Goal: Task Accomplishment & Management: Use online tool/utility

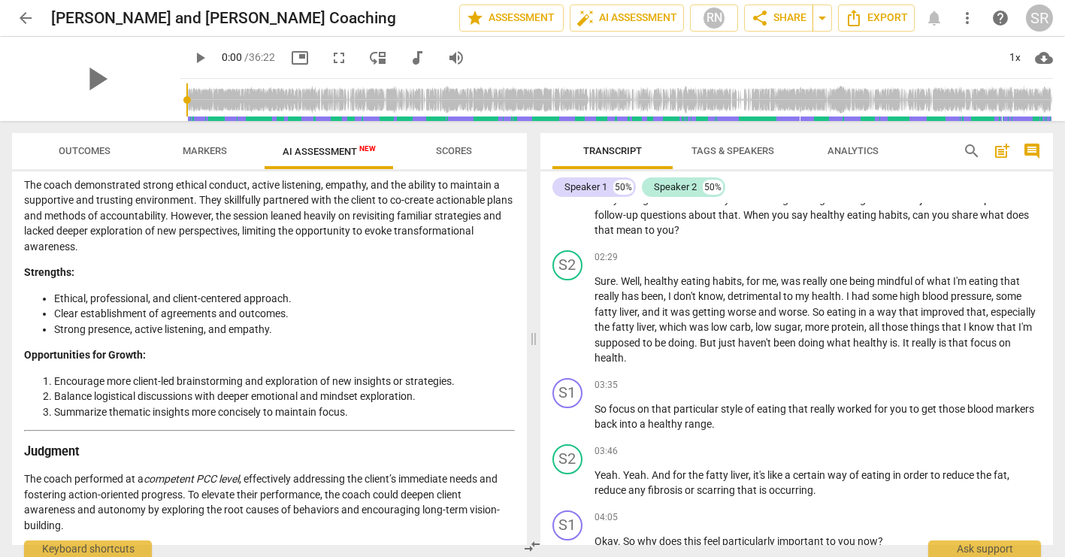
scroll to position [2640, 0]
click at [27, 16] on span "arrow_back" at bounding box center [26, 18] width 18 height 18
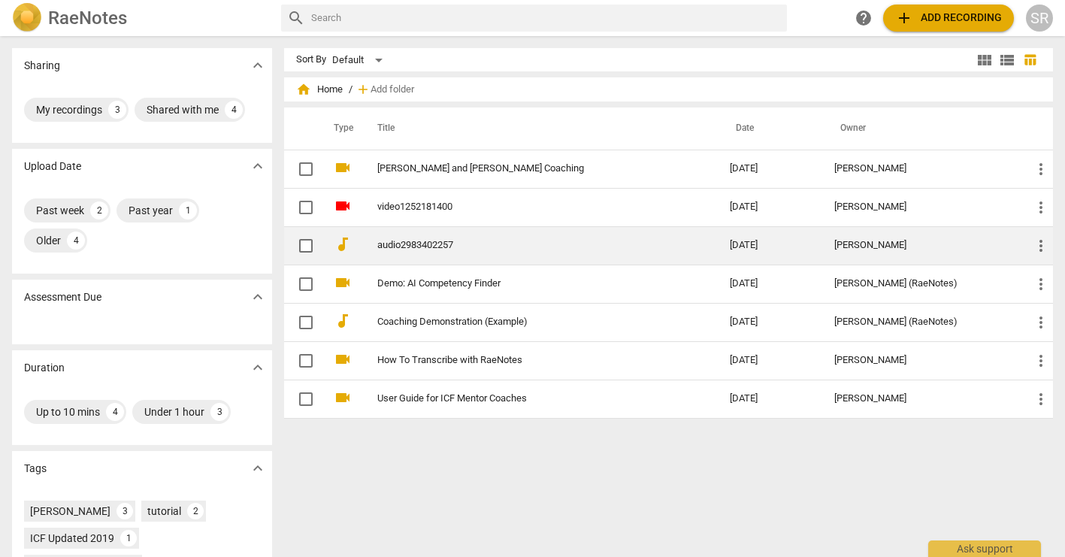
click at [438, 250] on link "audio2983402257" at bounding box center [526, 245] width 298 height 11
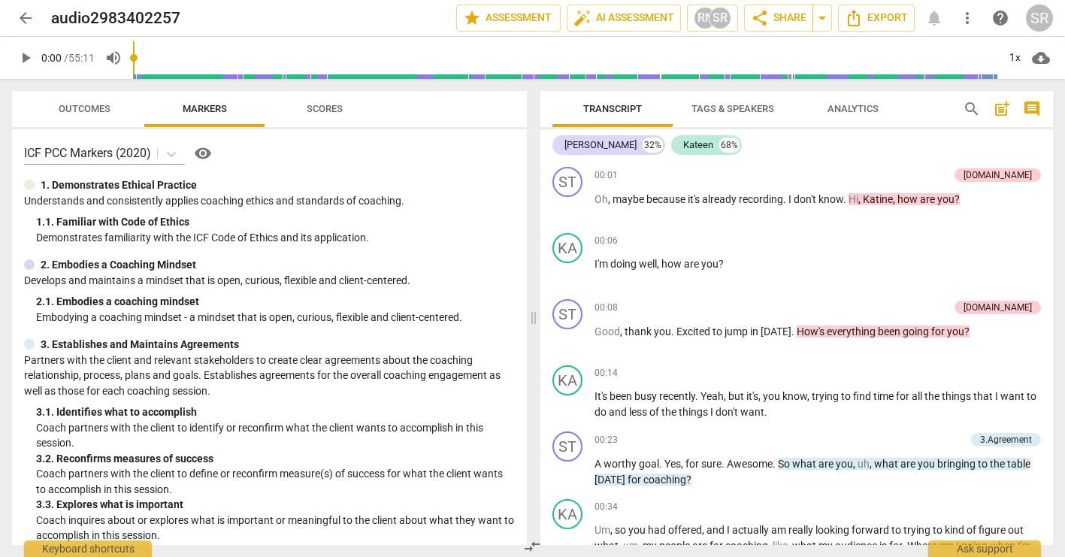
click at [723, 105] on span "Tags & Speakers" at bounding box center [733, 108] width 83 height 11
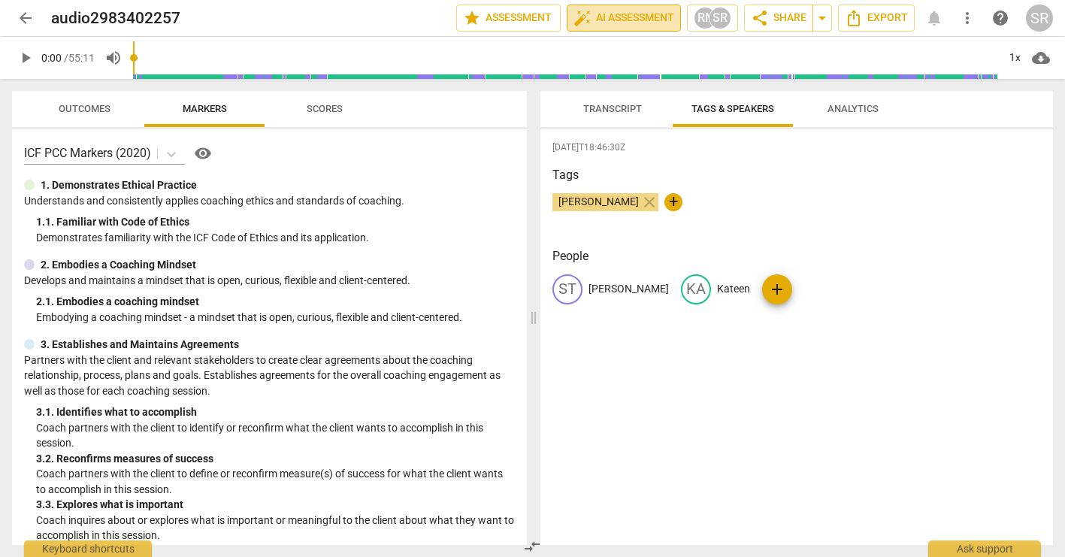
click at [617, 14] on span "auto_fix_high AI Assessment" at bounding box center [624, 18] width 101 height 18
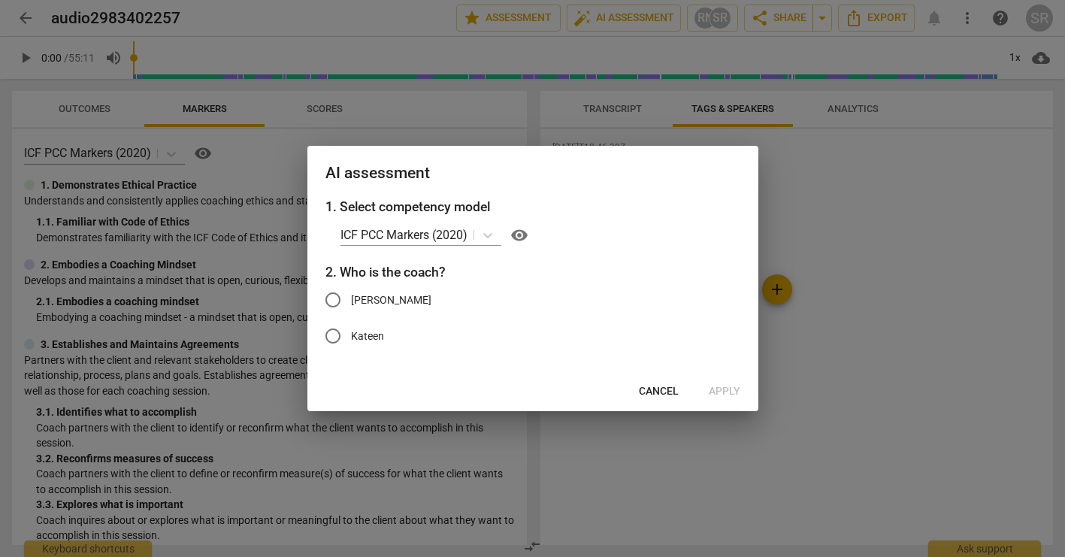
click at [392, 293] on span "[PERSON_NAME]" at bounding box center [391, 300] width 80 height 16
click at [351, 293] on input "[PERSON_NAME]" at bounding box center [333, 300] width 36 height 36
radio input "true"
click at [717, 388] on span "Apply" at bounding box center [725, 391] width 32 height 15
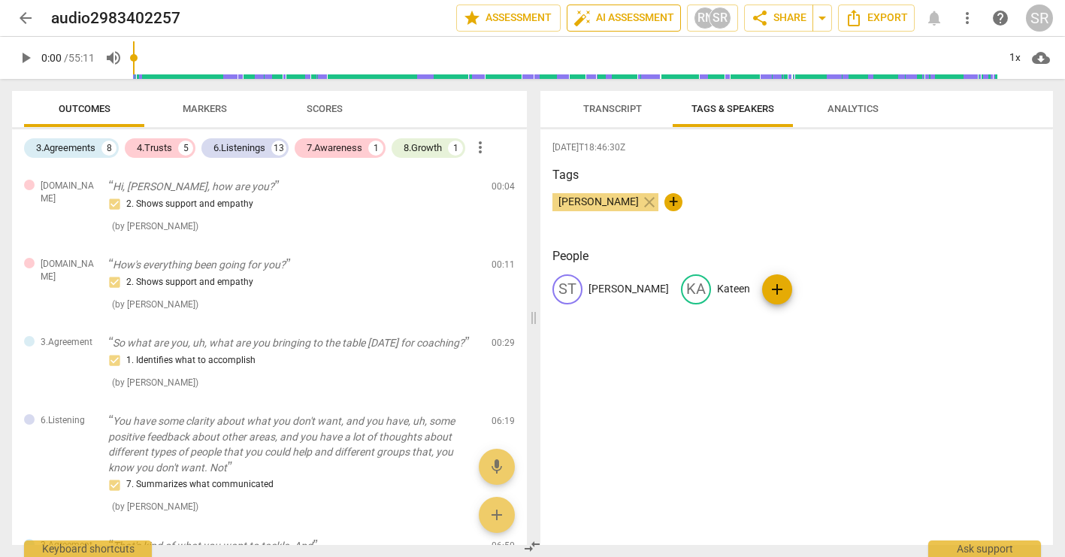
click at [590, 20] on span "auto_fix_high AI Assessment" at bounding box center [624, 18] width 101 height 18
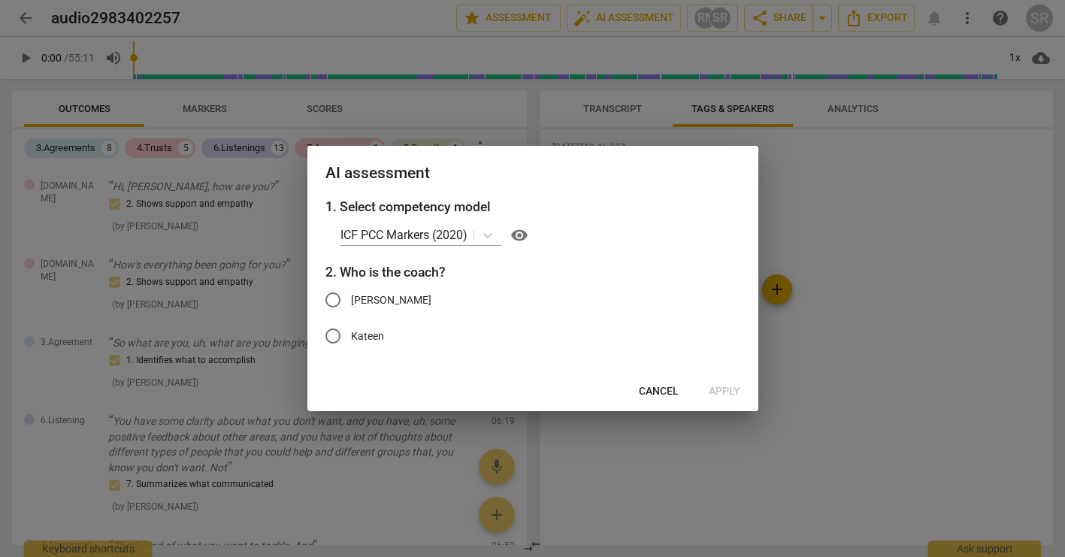
click at [370, 298] on span "[PERSON_NAME]" at bounding box center [391, 300] width 80 height 16
click at [351, 298] on input "[PERSON_NAME]" at bounding box center [333, 300] width 36 height 36
radio input "true"
click at [717, 390] on span "Apply" at bounding box center [725, 391] width 32 height 15
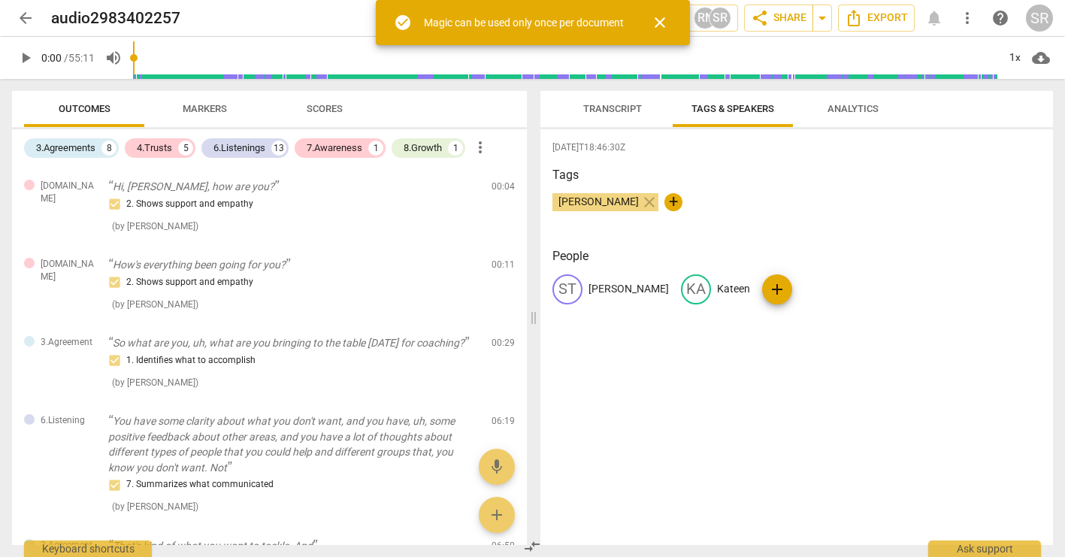
click at [213, 116] on span "Markers" at bounding box center [205, 109] width 80 height 20
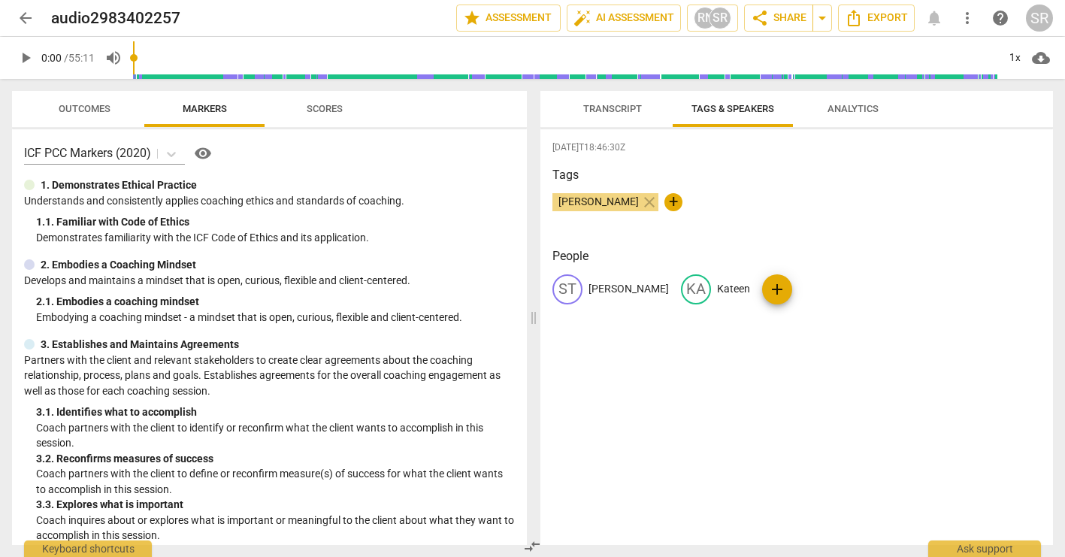
click at [320, 114] on span "Scores" at bounding box center [325, 109] width 72 height 20
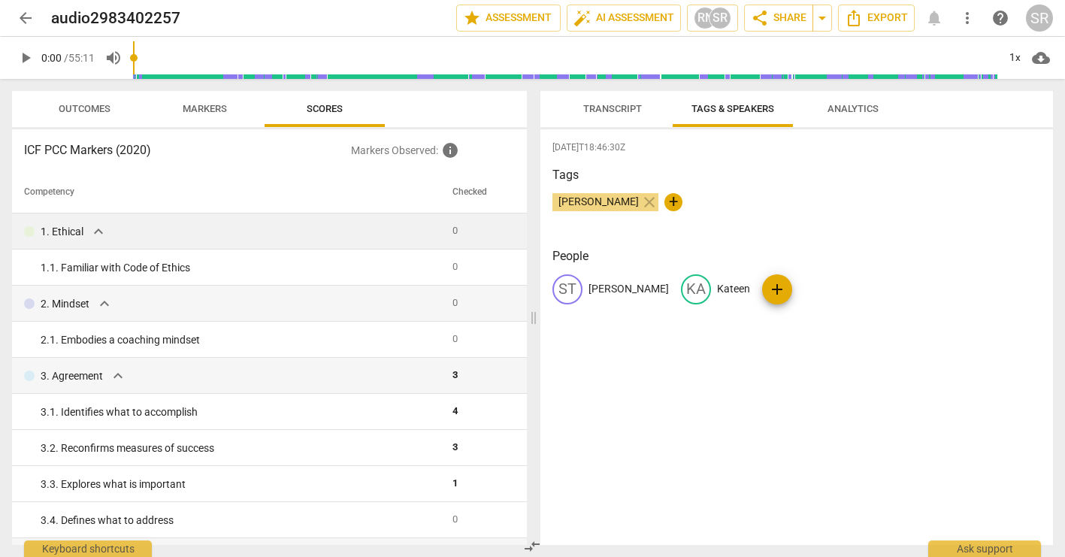
click at [101, 232] on span "expand_more" at bounding box center [98, 232] width 18 height 18
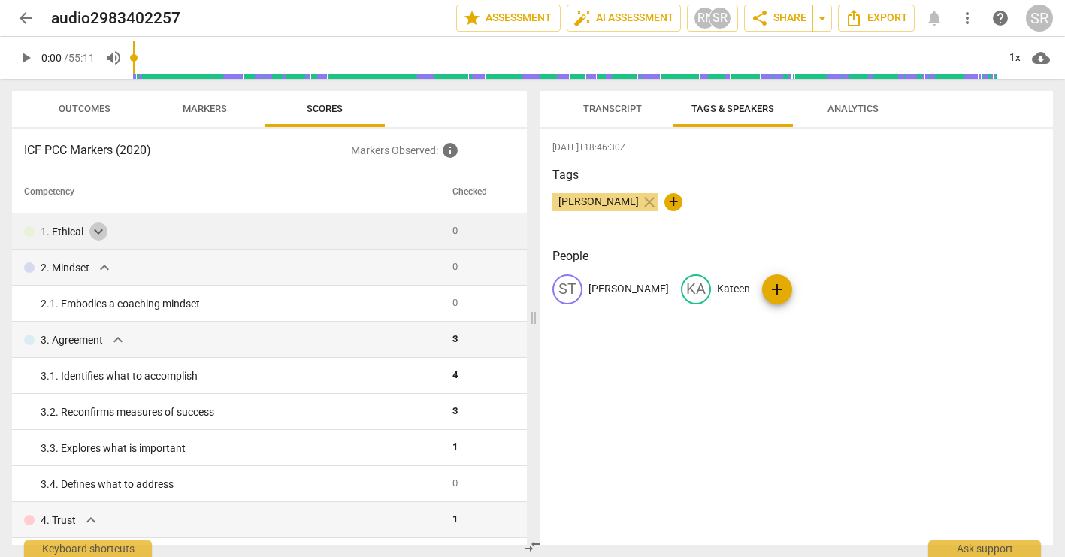
click at [101, 232] on span "expand_more" at bounding box center [98, 232] width 18 height 18
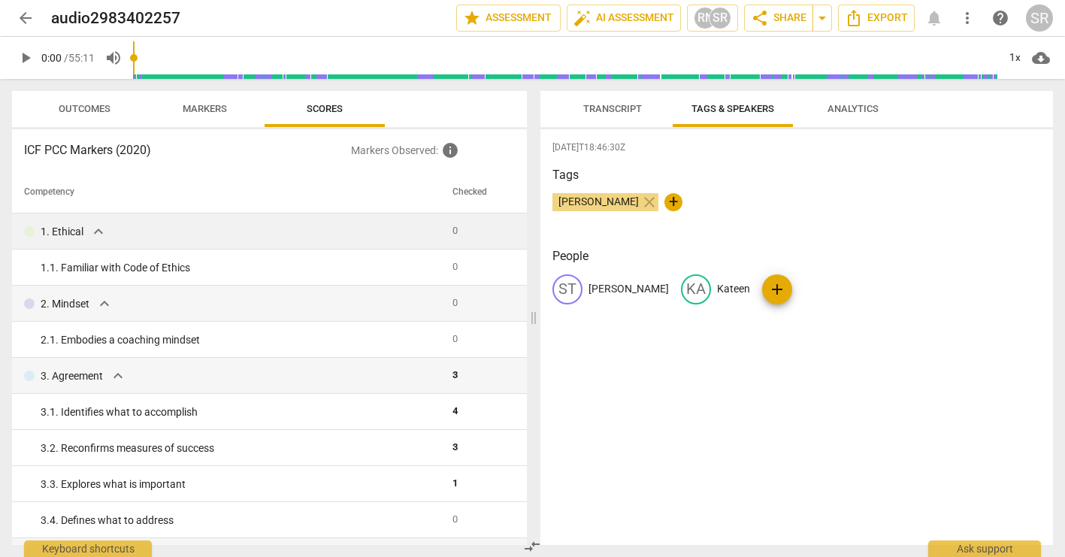
click at [101, 232] on span "expand_more" at bounding box center [98, 232] width 18 height 18
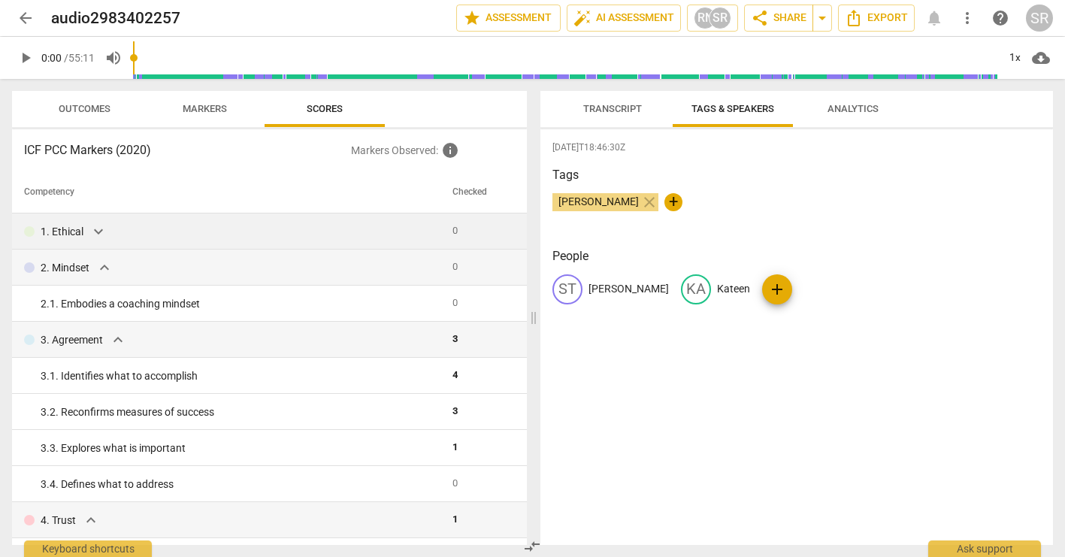
click at [75, 115] on span "Outcomes" at bounding box center [85, 109] width 88 height 20
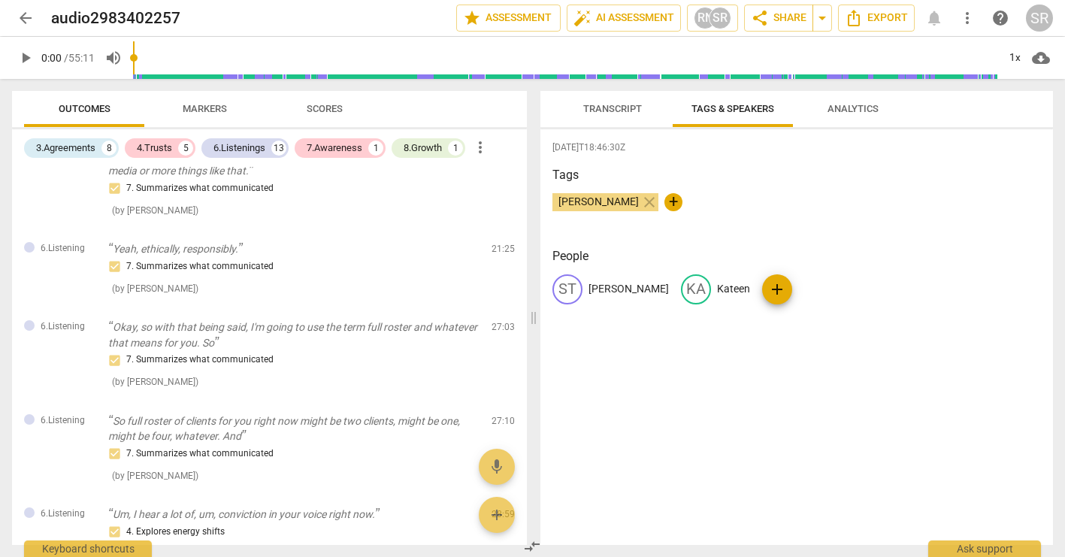
scroll to position [2350, 0]
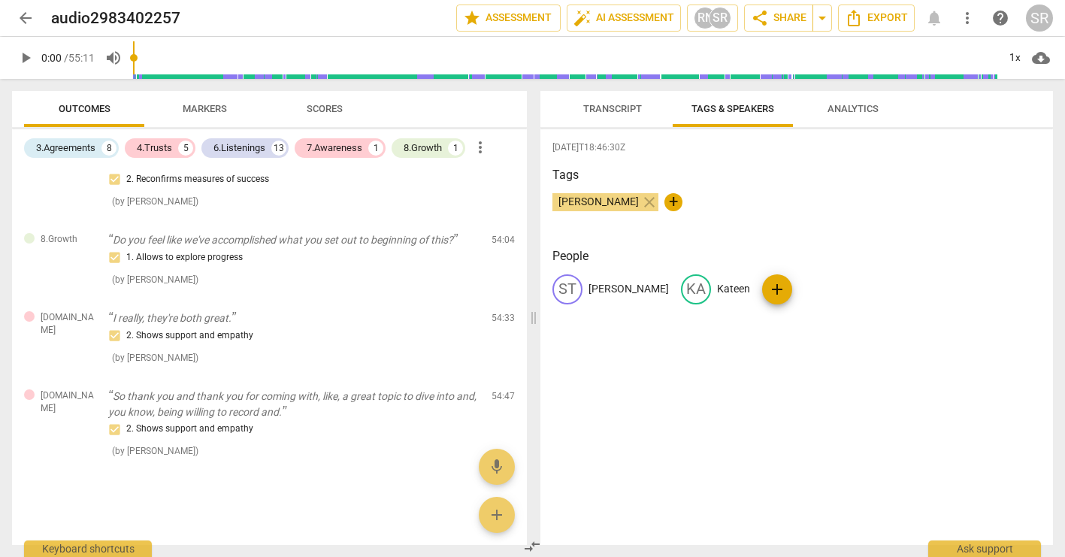
click at [623, 105] on span "Transcript" at bounding box center [612, 108] width 59 height 11
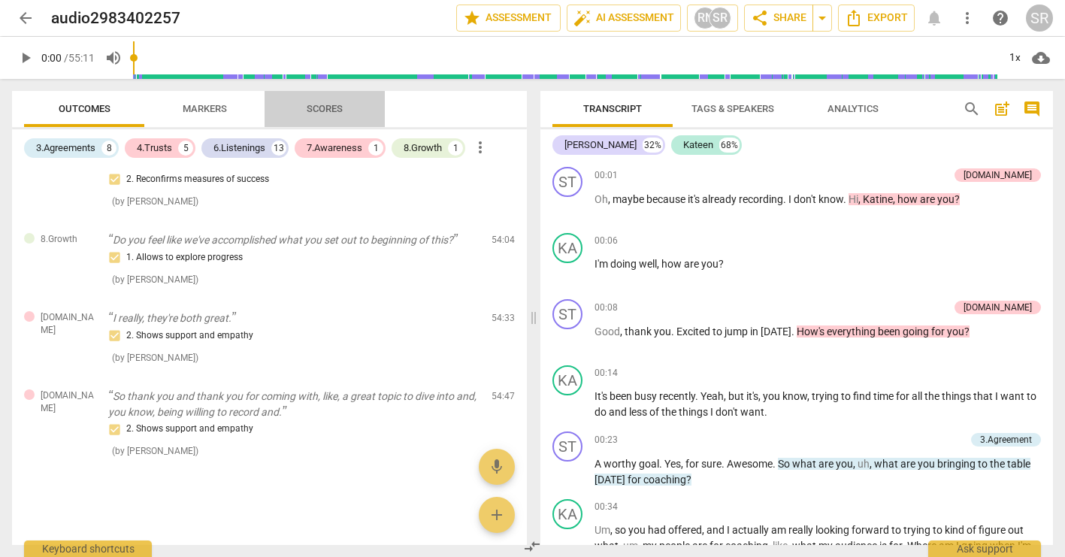
click at [318, 108] on span "Scores" at bounding box center [325, 108] width 36 height 11
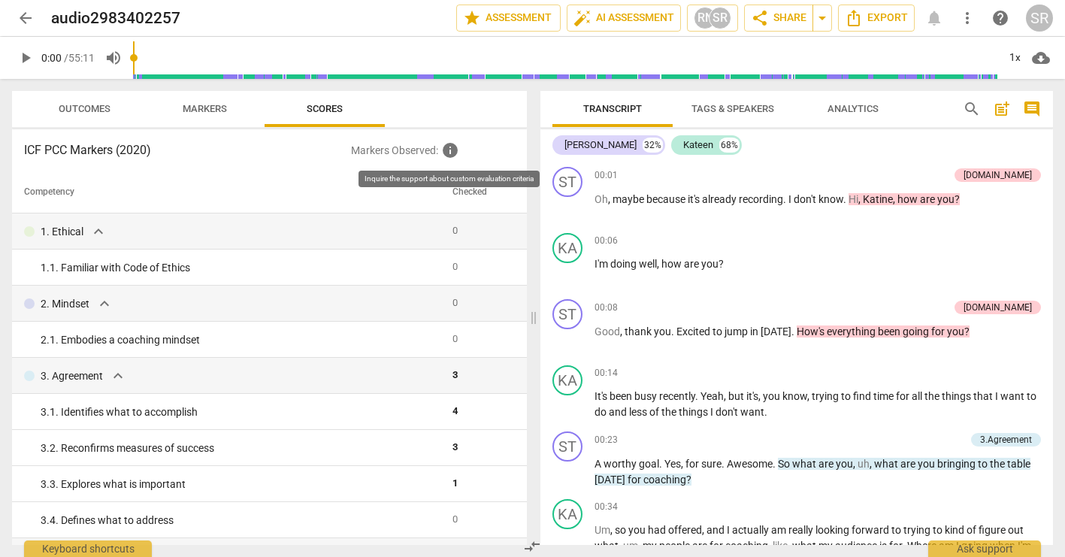
click at [448, 154] on span "info" at bounding box center [450, 150] width 18 height 18
click at [96, 236] on span "expand_more" at bounding box center [98, 232] width 18 height 18
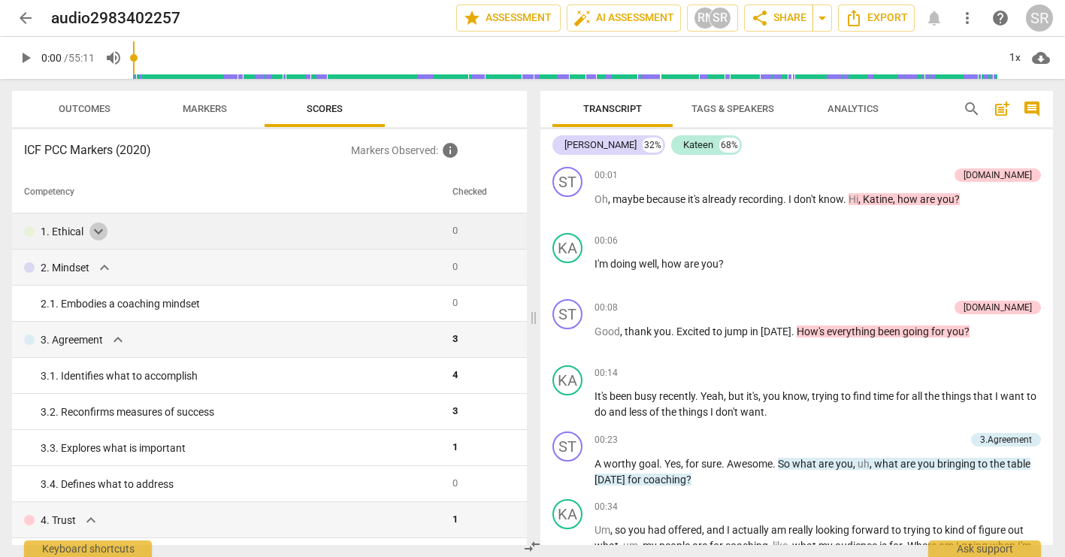
click at [96, 236] on span "expand_more" at bounding box center [98, 232] width 18 height 18
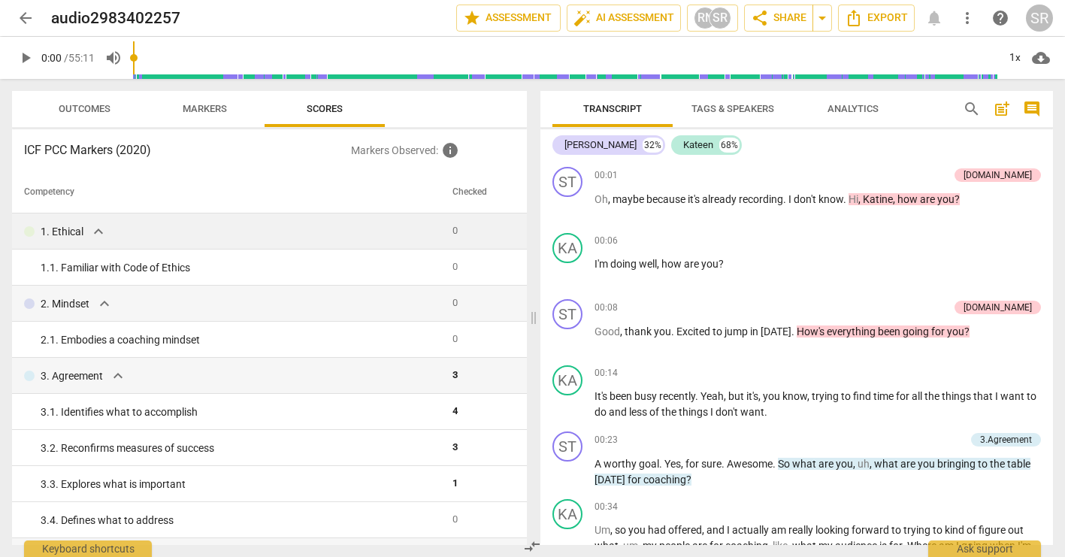
click at [212, 111] on span "Markers" at bounding box center [205, 108] width 44 height 11
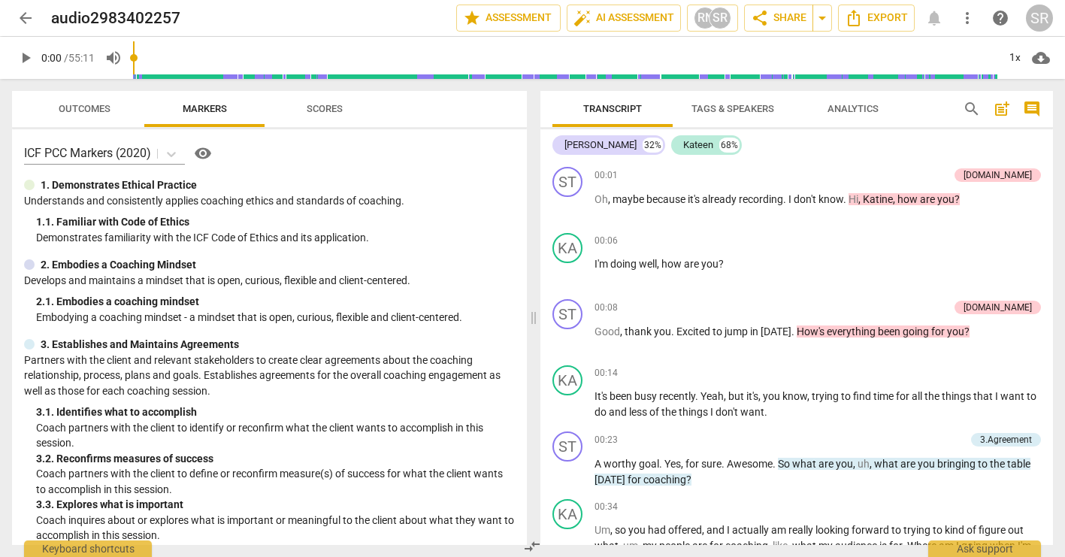
click at [635, 117] on span "Transcript" at bounding box center [612, 109] width 95 height 20
click at [320, 110] on span "Scores" at bounding box center [325, 108] width 36 height 11
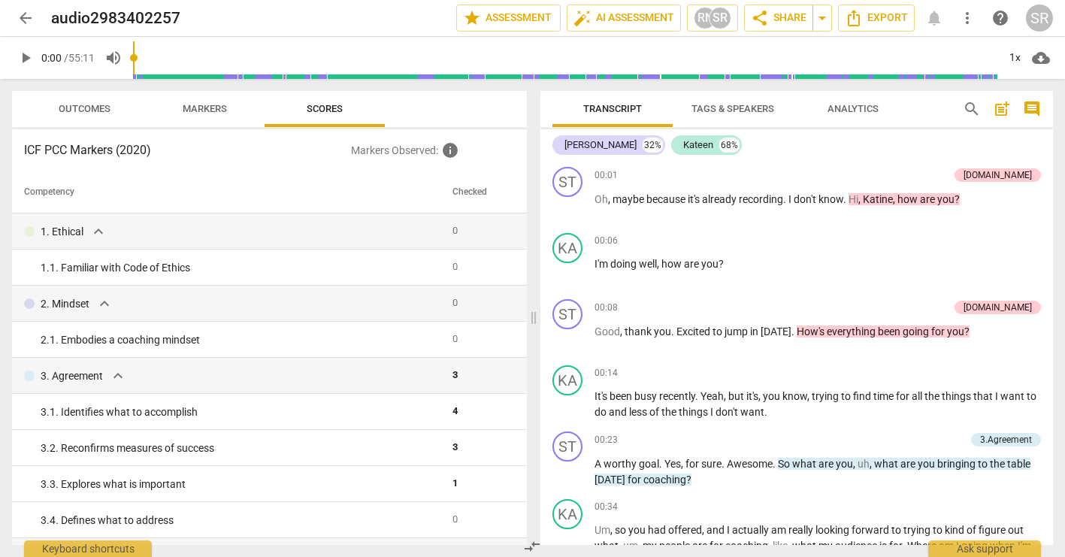
click at [237, 105] on span "Markers" at bounding box center [205, 109] width 80 height 20
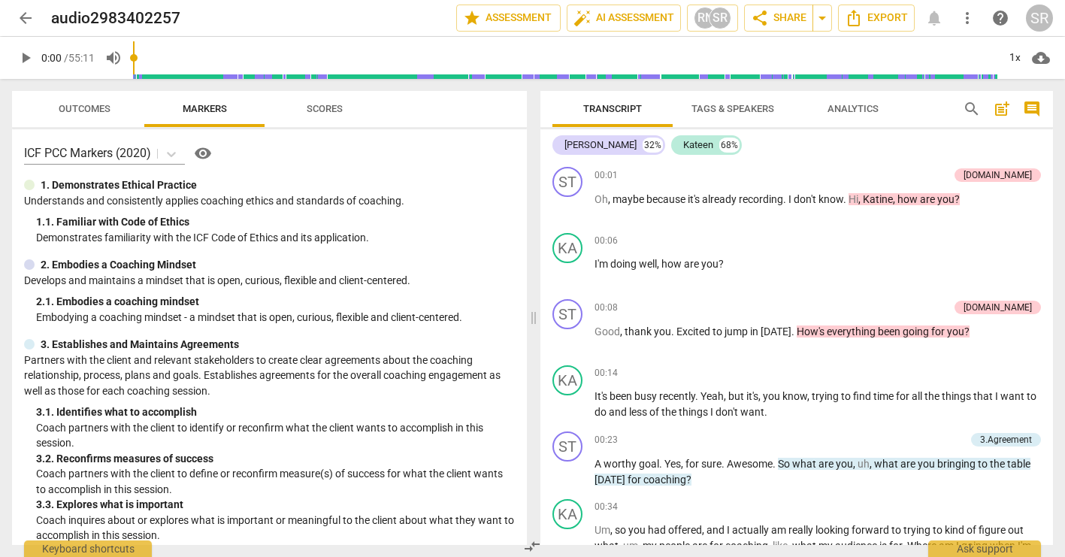
click at [102, 106] on span "Outcomes" at bounding box center [85, 108] width 52 height 11
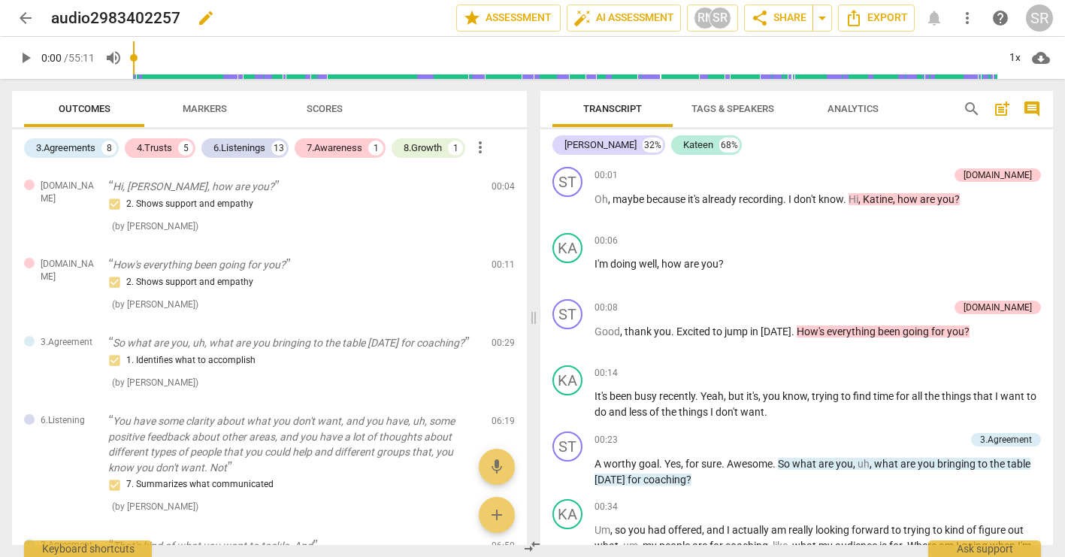
click at [104, 20] on h2 "audio2983402257" at bounding box center [115, 18] width 129 height 19
click at [205, 14] on span "edit" at bounding box center [206, 18] width 18 height 18
type input "a"
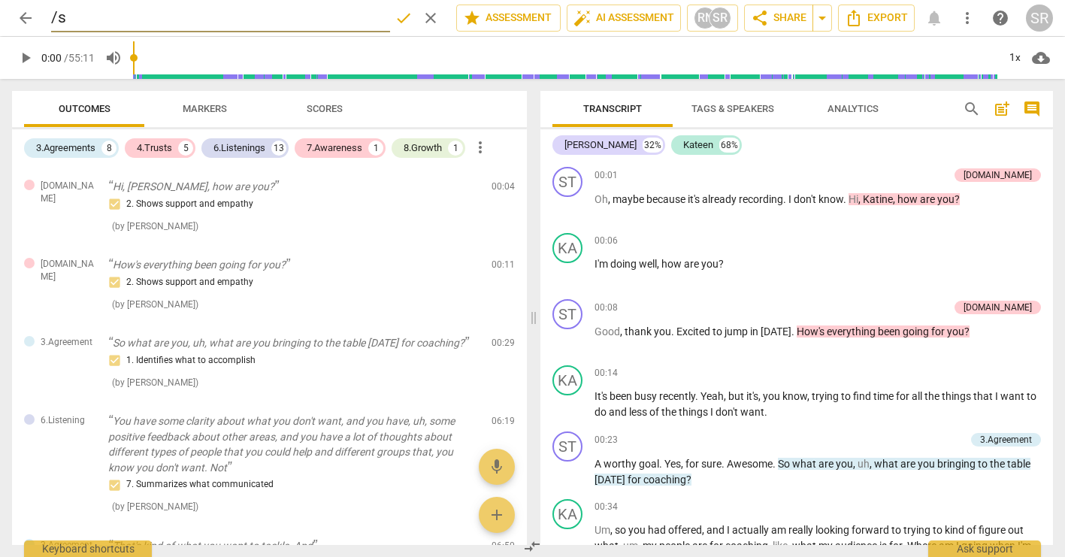
type input "/"
type input "[PERSON_NAME] & Kateen Coaching"
click at [398, 17] on span "done" at bounding box center [404, 18] width 18 height 18
click at [510, 14] on span "star Assessment" at bounding box center [508, 18] width 91 height 18
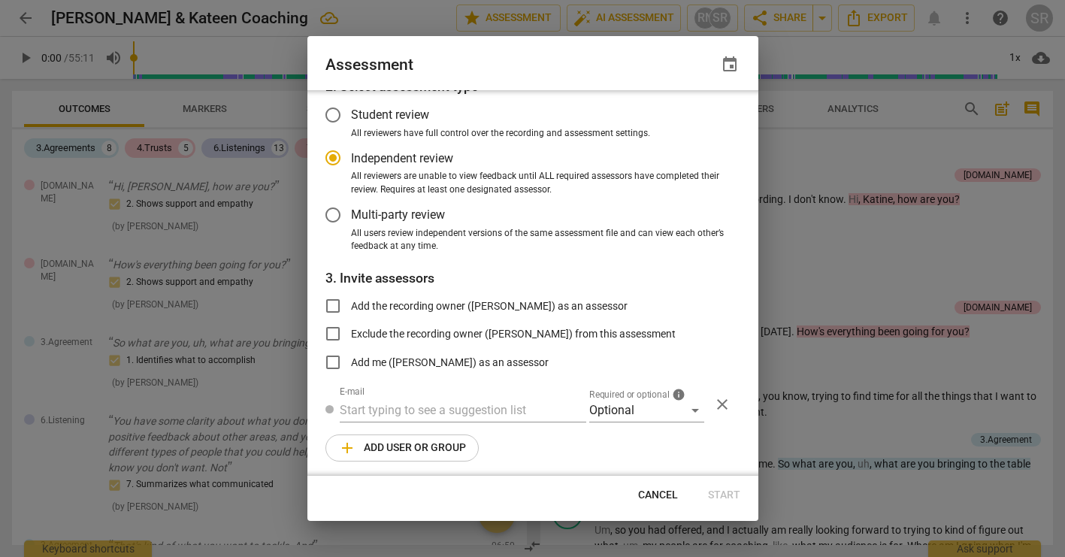
scroll to position [81, 0]
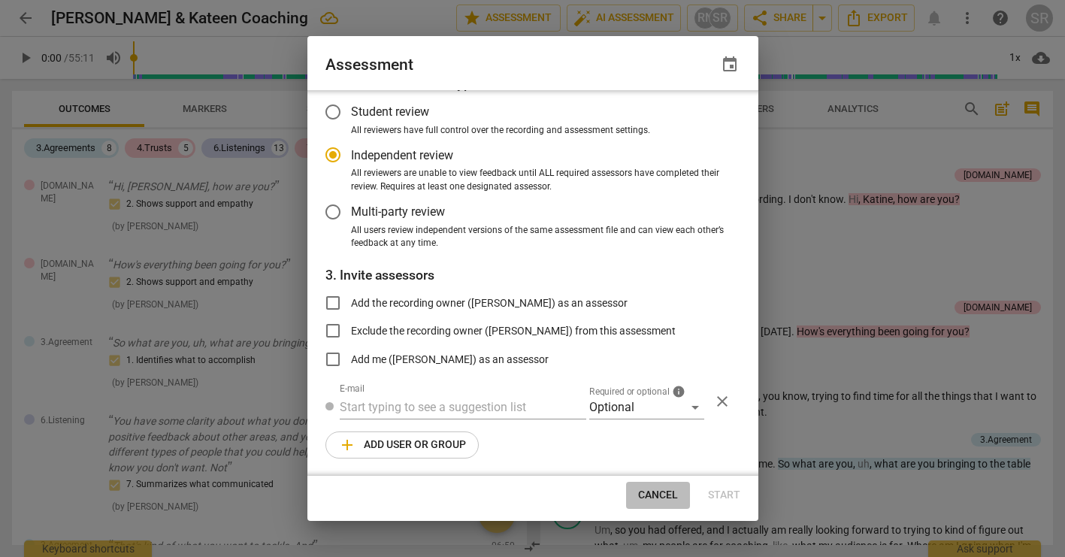
click at [656, 496] on span "Cancel" at bounding box center [658, 495] width 40 height 15
radio input "false"
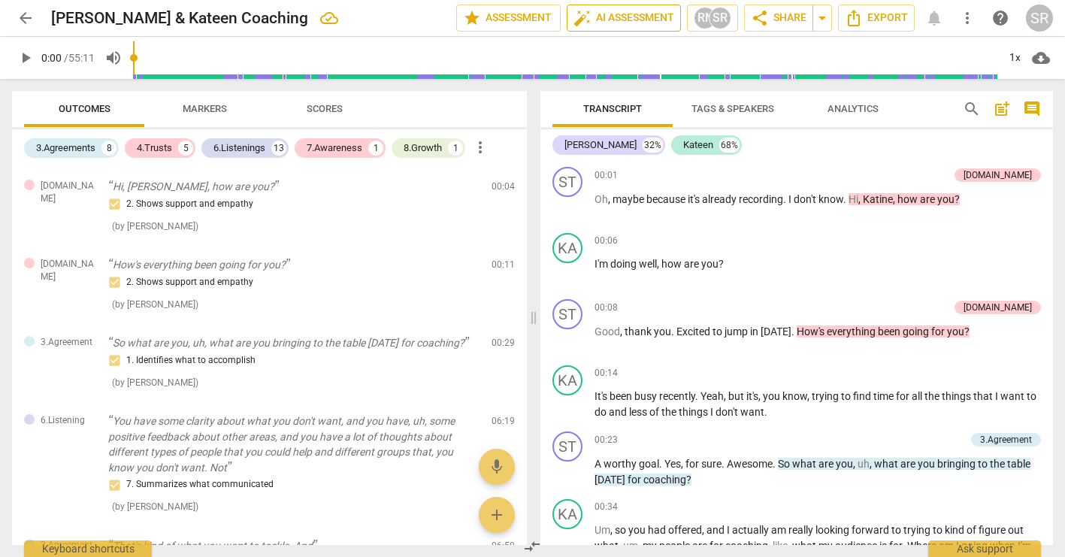
click at [627, 17] on span "auto_fix_high AI Assessment" at bounding box center [624, 18] width 101 height 18
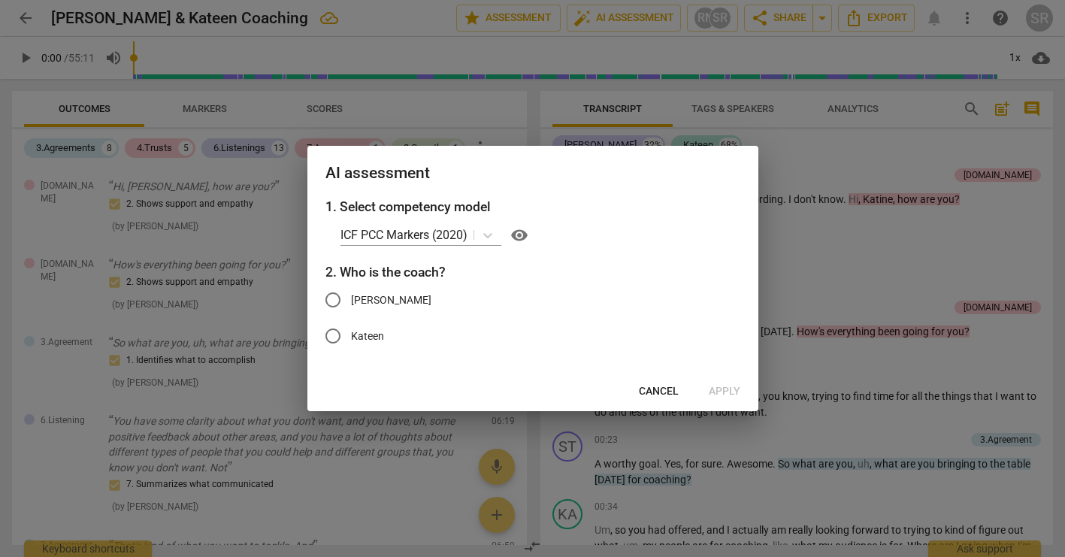
click at [390, 307] on span "[PERSON_NAME]" at bounding box center [391, 300] width 80 height 16
click at [351, 307] on input "[PERSON_NAME]" at bounding box center [333, 300] width 36 height 36
radio input "true"
click at [721, 392] on span "Apply" at bounding box center [725, 391] width 32 height 15
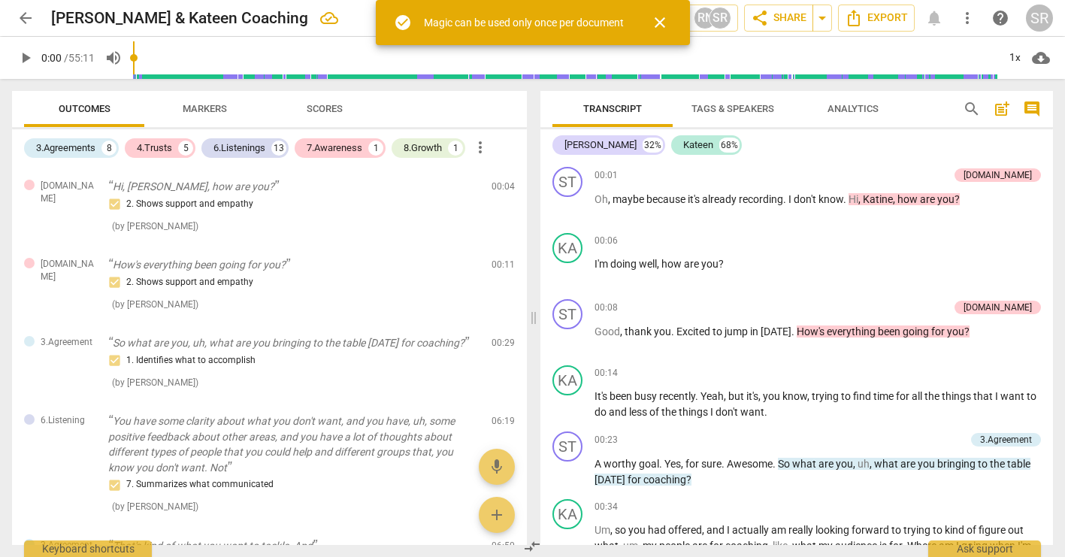
click at [579, 32] on div "check_circle Magic can be used only once per document" at bounding box center [509, 23] width 230 height 30
click at [661, 23] on span "close" at bounding box center [660, 23] width 18 height 18
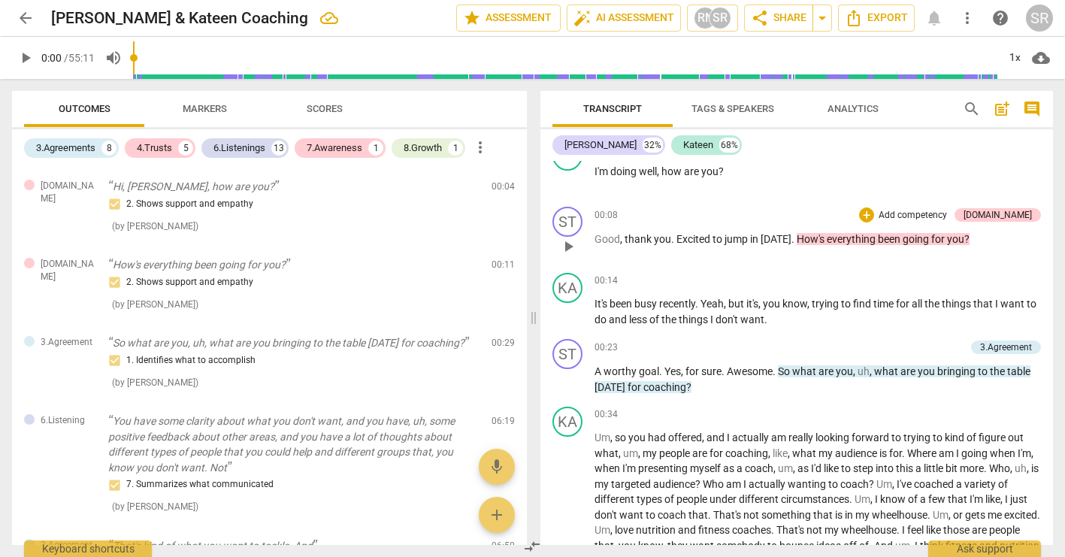
scroll to position [96, 0]
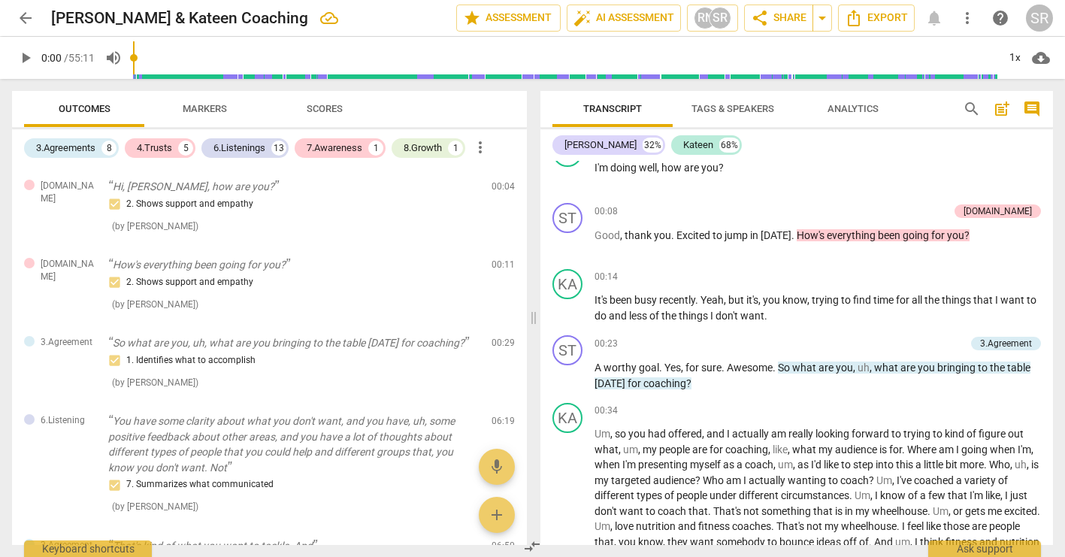
click at [856, 111] on span "Analytics" at bounding box center [853, 108] width 51 height 11
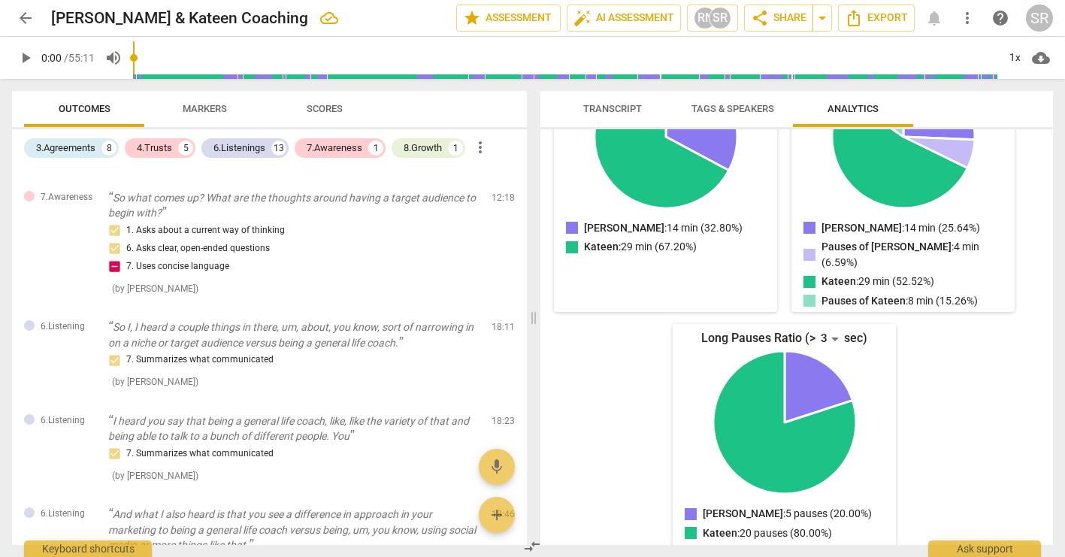
scroll to position [0, 0]
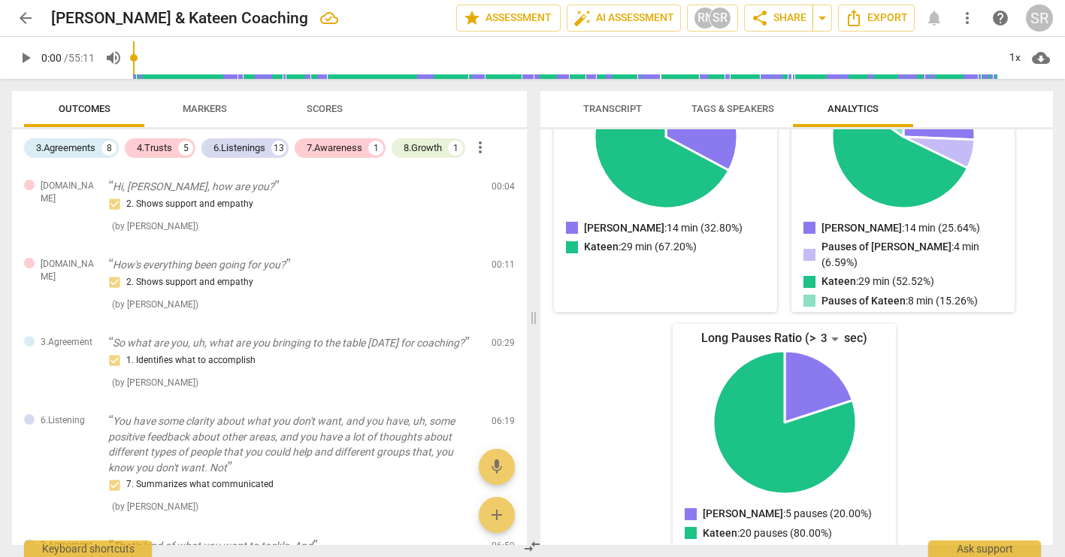
click at [211, 100] on span "Markers" at bounding box center [205, 109] width 80 height 20
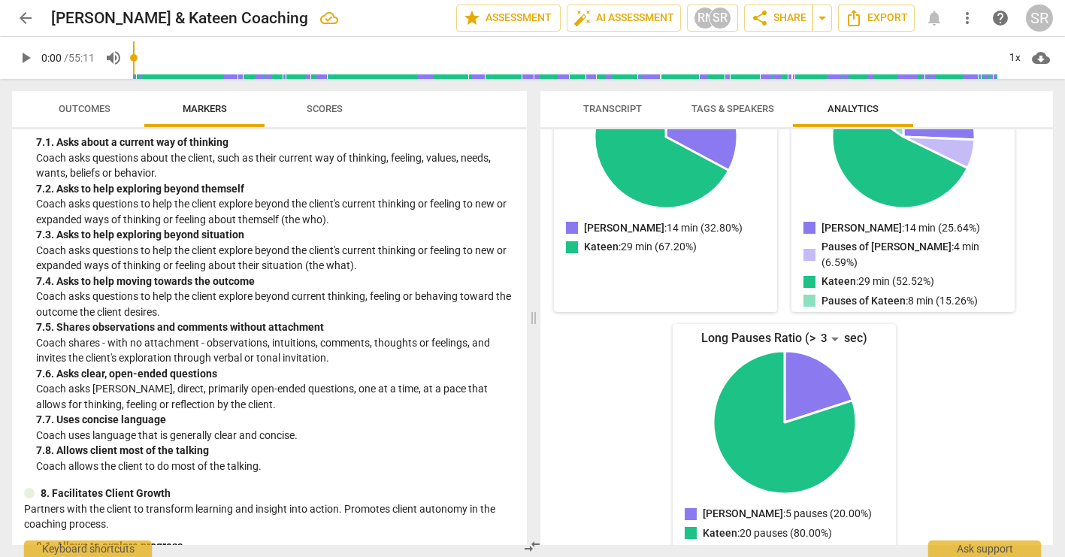
scroll to position [1626, 0]
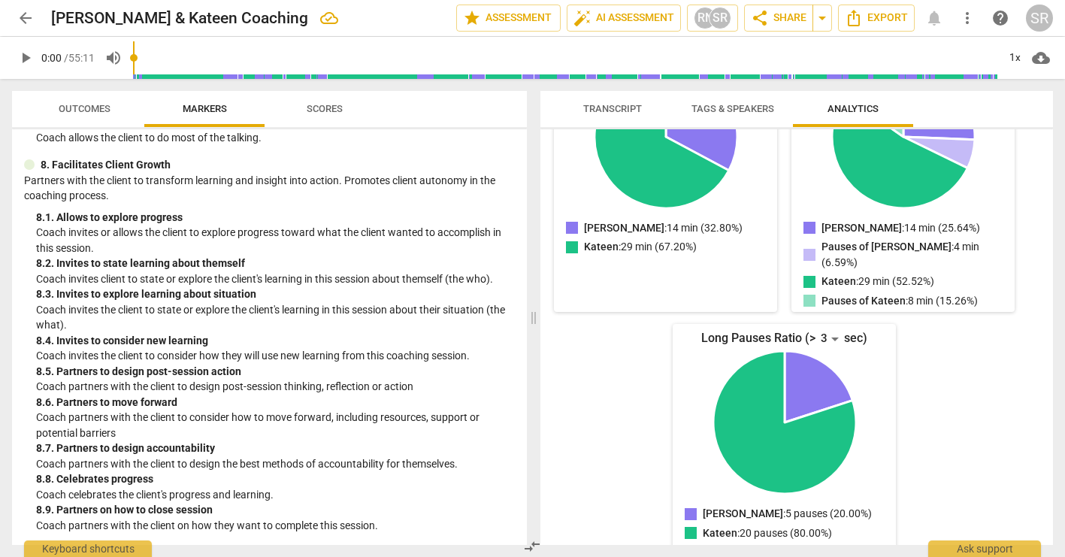
click at [311, 108] on span "Scores" at bounding box center [325, 108] width 36 height 11
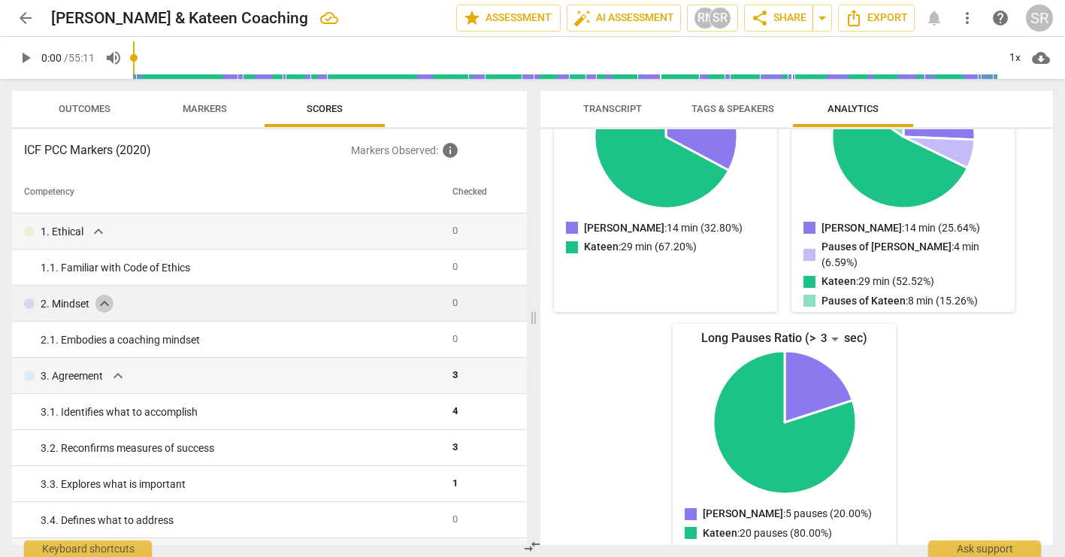
click at [97, 311] on span "expand_more" at bounding box center [104, 304] width 18 height 18
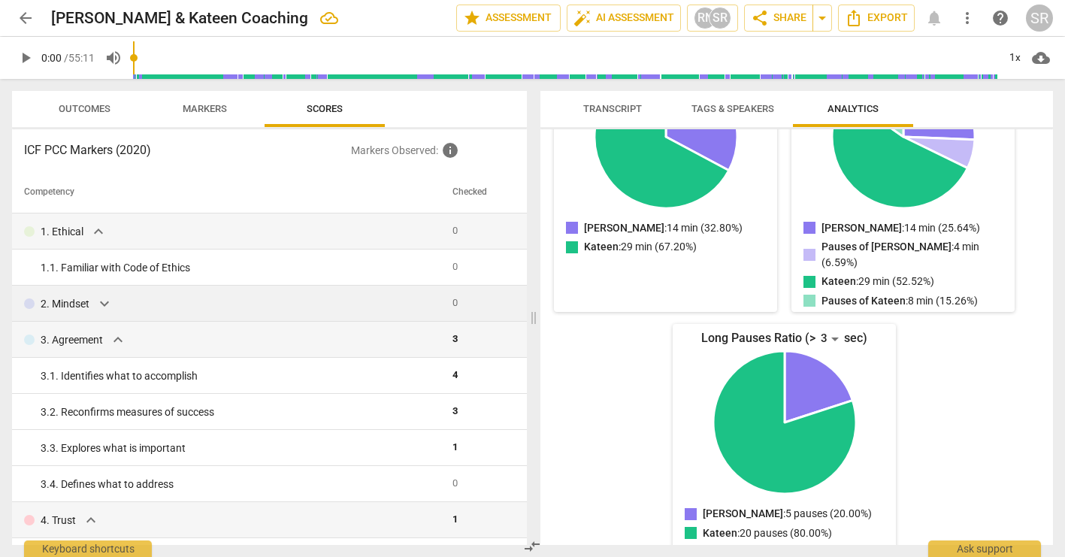
click at [100, 304] on span "expand_more" at bounding box center [104, 304] width 18 height 18
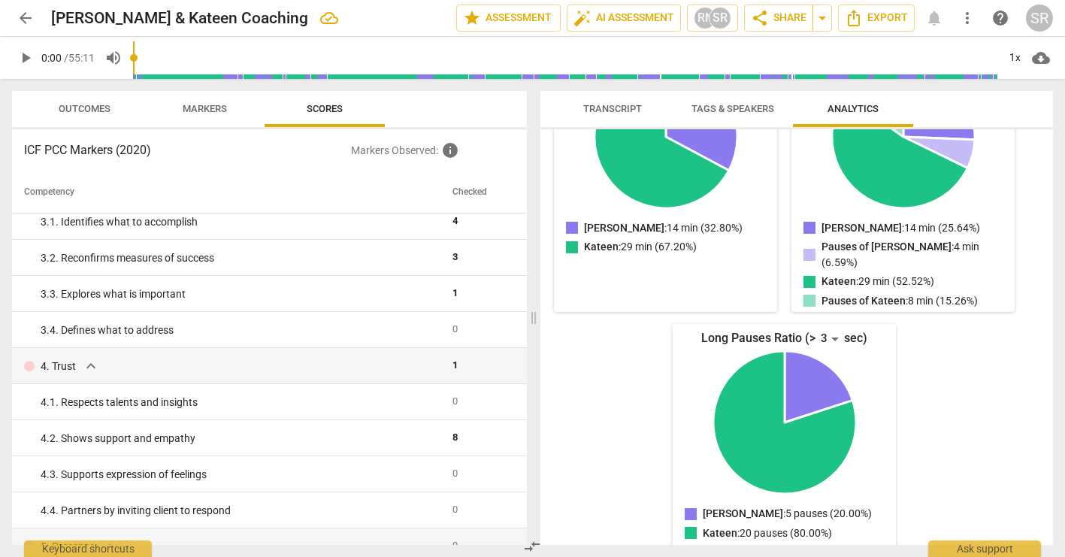
scroll to position [0, 0]
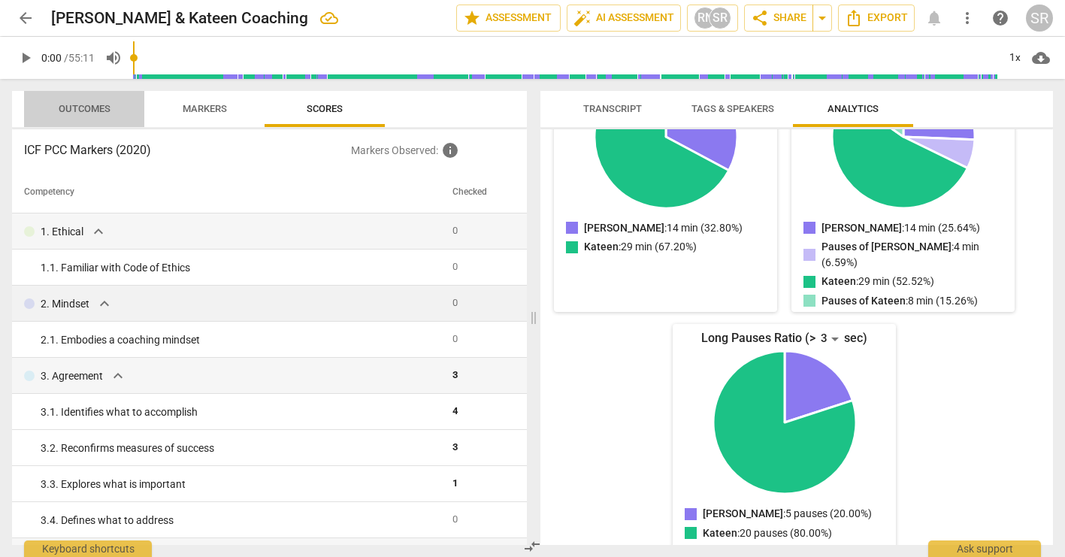
click at [77, 110] on span "Outcomes" at bounding box center [85, 108] width 52 height 11
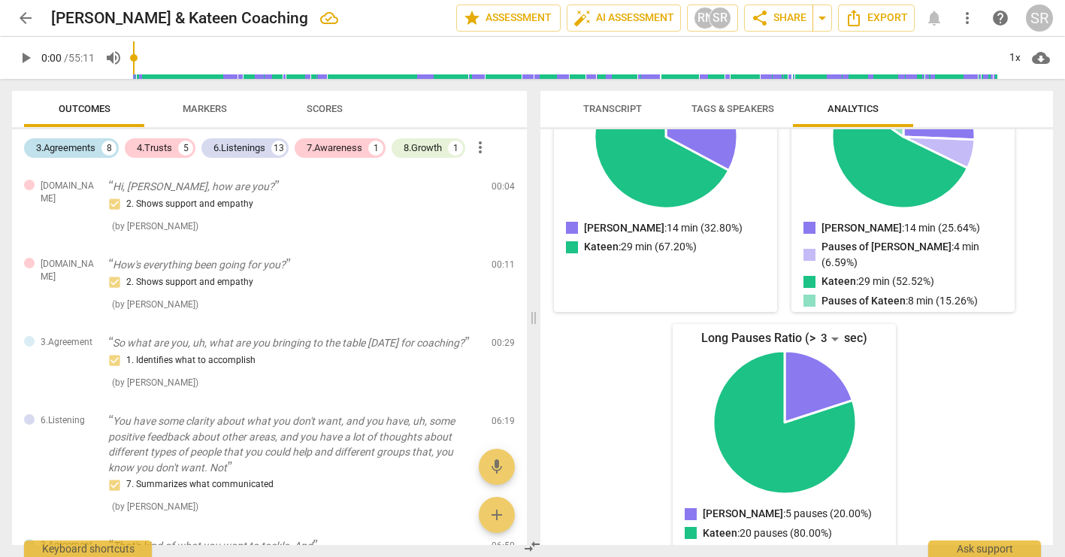
click at [75, 145] on div "3.Agreements" at bounding box center [65, 148] width 59 height 15
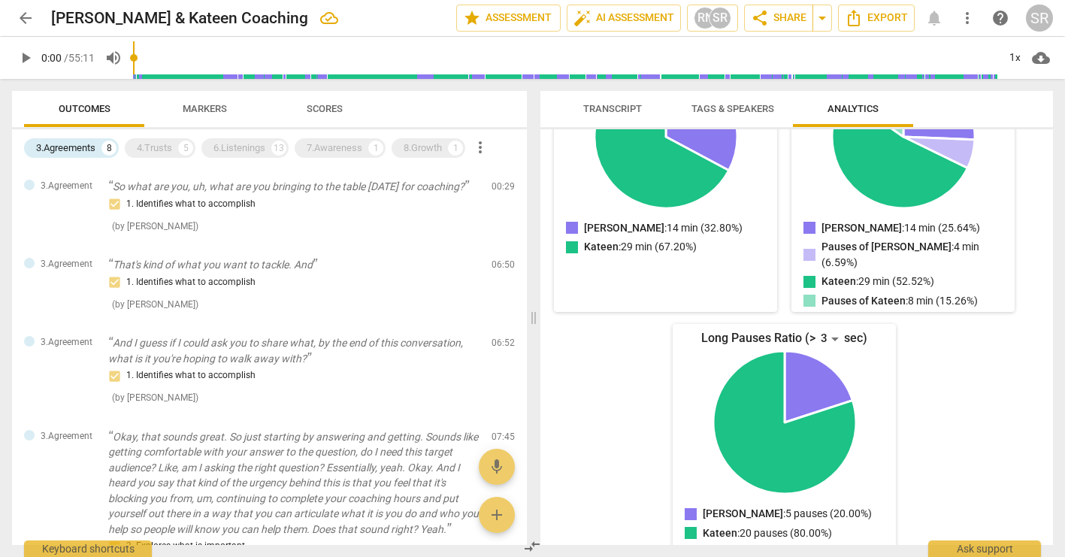
click at [486, 150] on span "more_vert" at bounding box center [480, 147] width 18 height 18
click at [435, 143] on div at bounding box center [532, 278] width 1065 height 557
click at [428, 144] on div "8.Growth" at bounding box center [423, 148] width 38 height 15
click at [95, 150] on div "3.Agreements" at bounding box center [65, 148] width 59 height 15
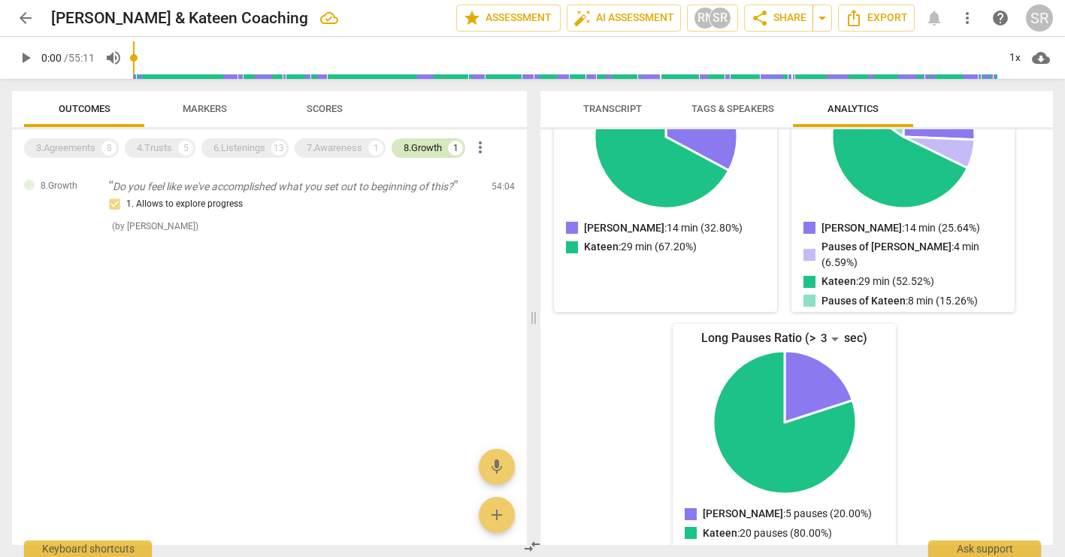
click at [441, 148] on div "8.Growth" at bounding box center [423, 148] width 38 height 15
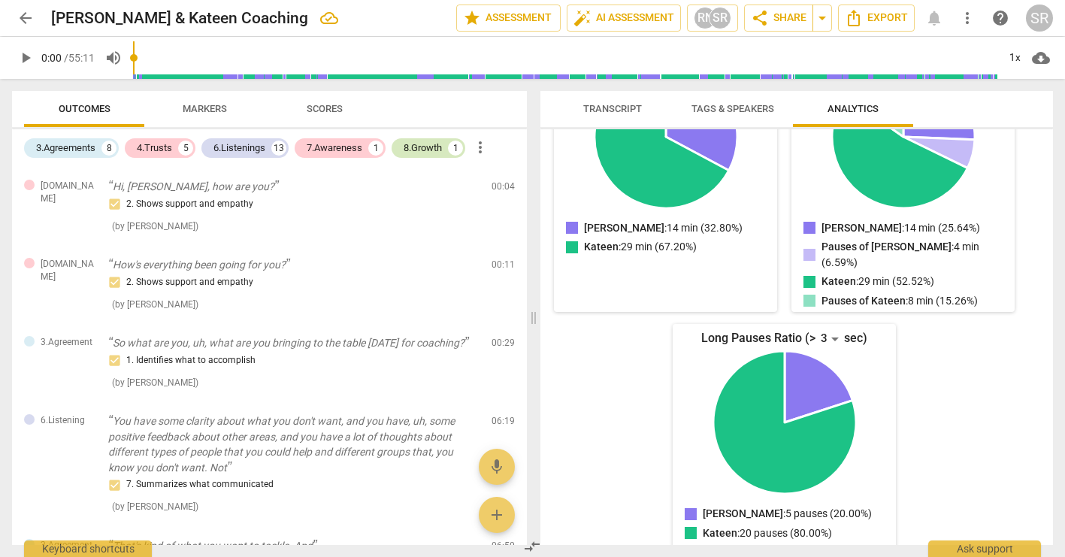
click at [420, 143] on div "8.Growth" at bounding box center [423, 148] width 38 height 15
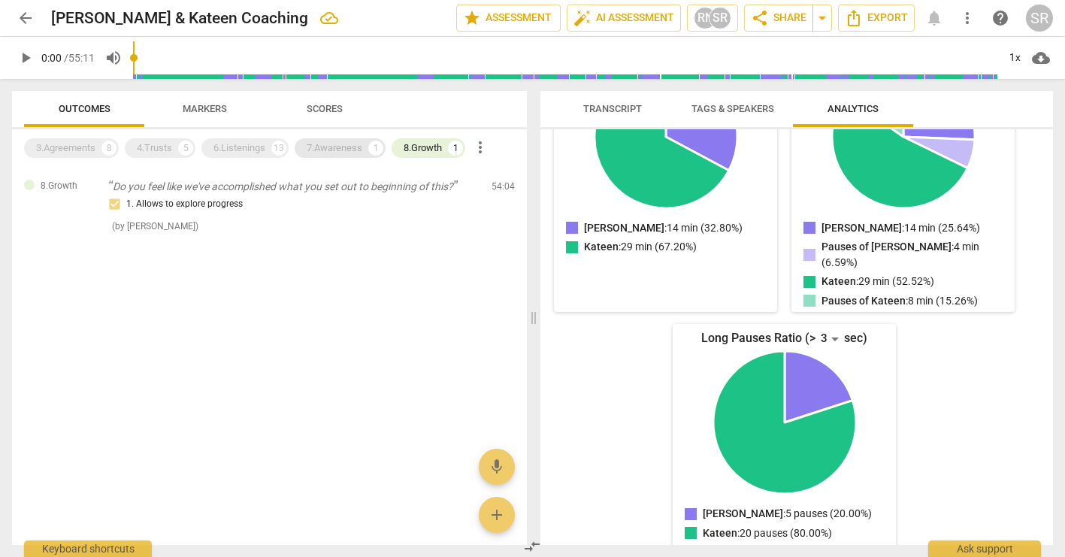
click at [347, 147] on div "7.Awareness" at bounding box center [335, 148] width 56 height 15
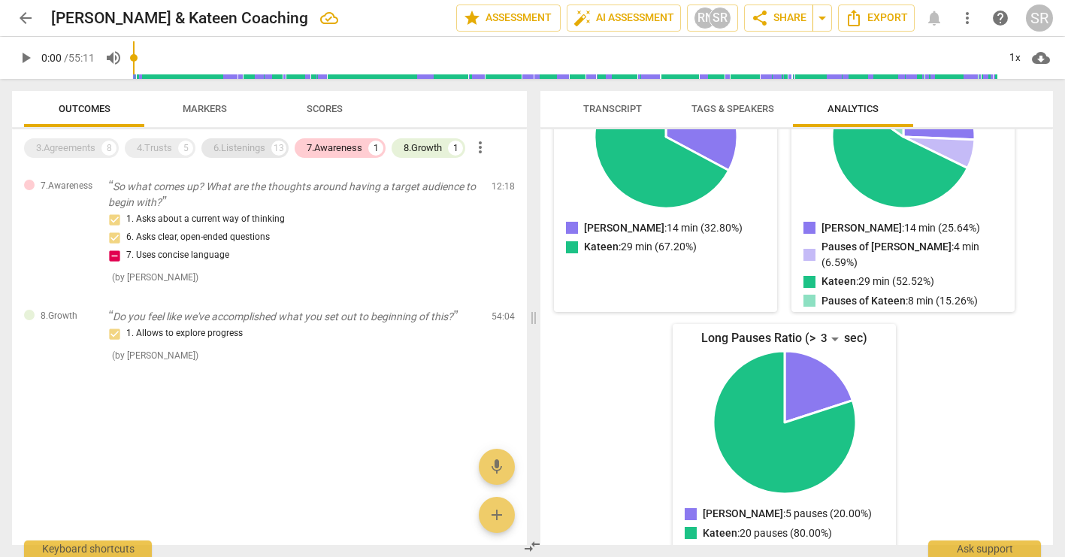
click at [241, 148] on div "6.Listenings" at bounding box center [240, 148] width 52 height 15
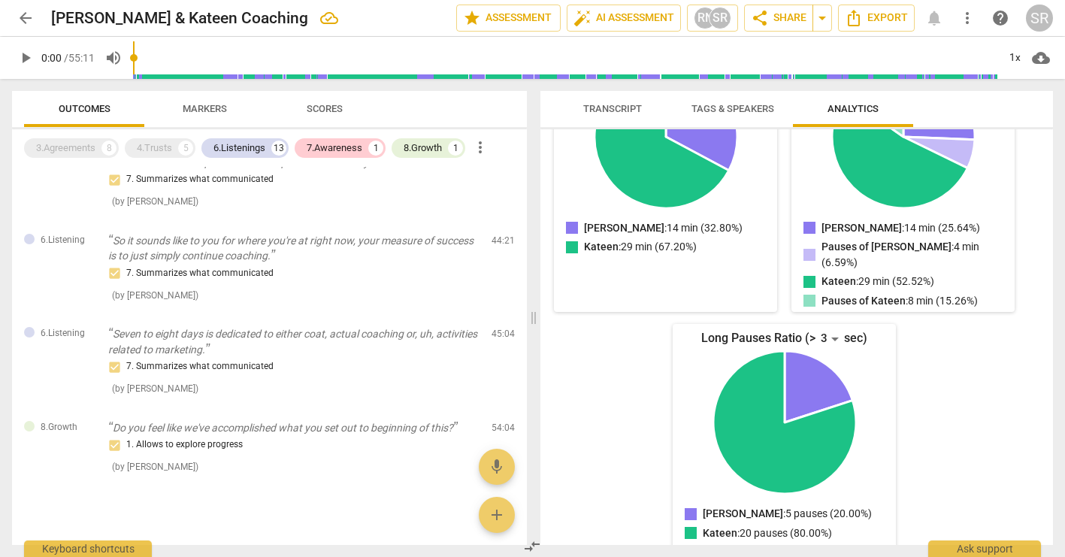
scroll to position [1168, 0]
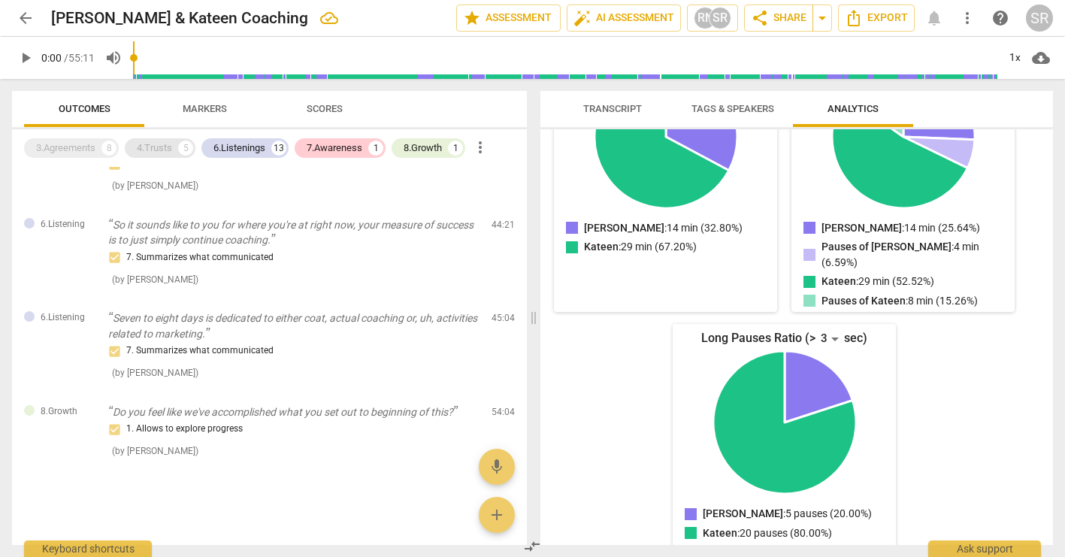
click at [162, 147] on div "4.Trusts" at bounding box center [154, 148] width 35 height 15
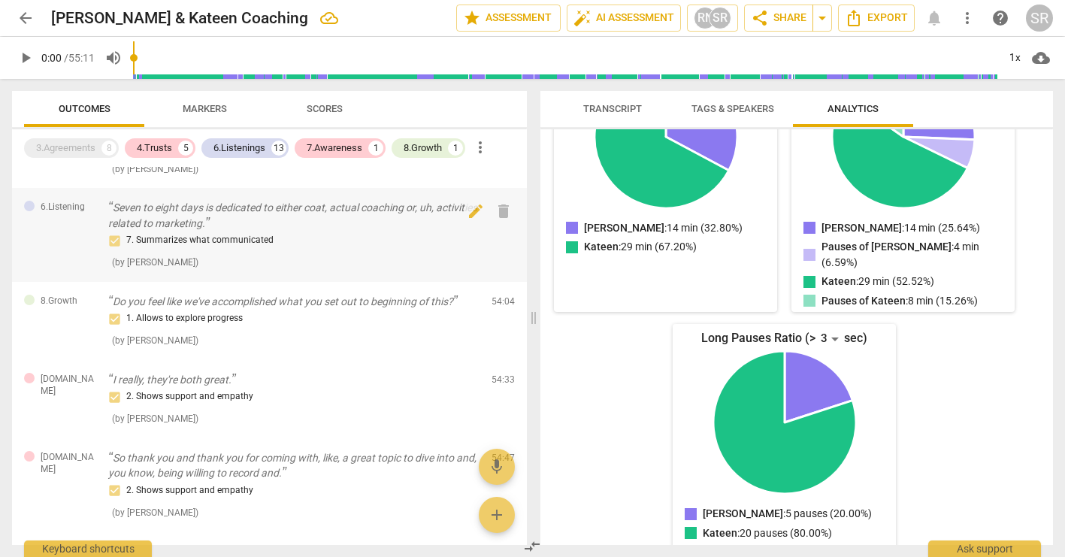
scroll to position [1574, 0]
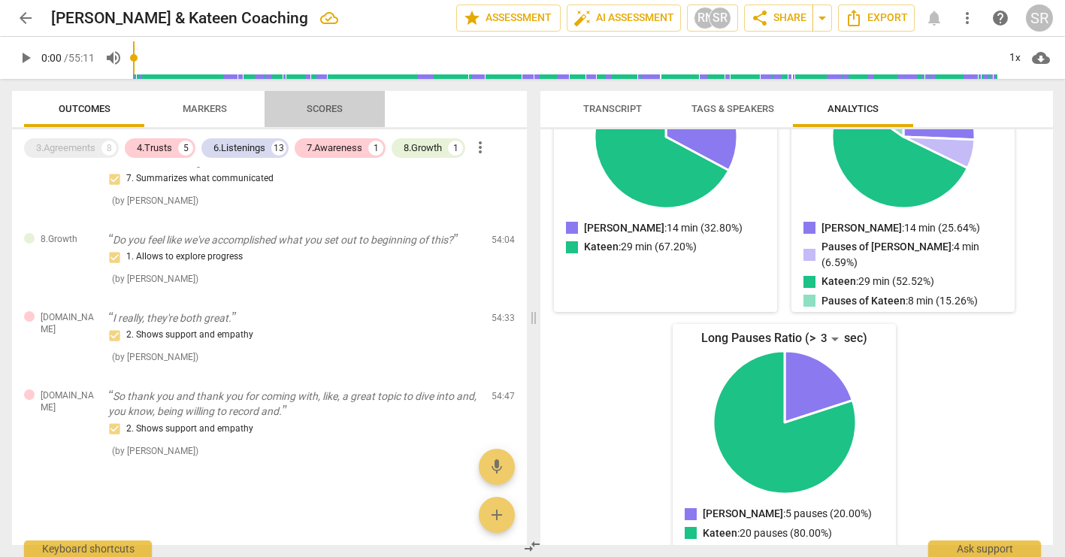
click at [308, 111] on span "Scores" at bounding box center [325, 108] width 36 height 11
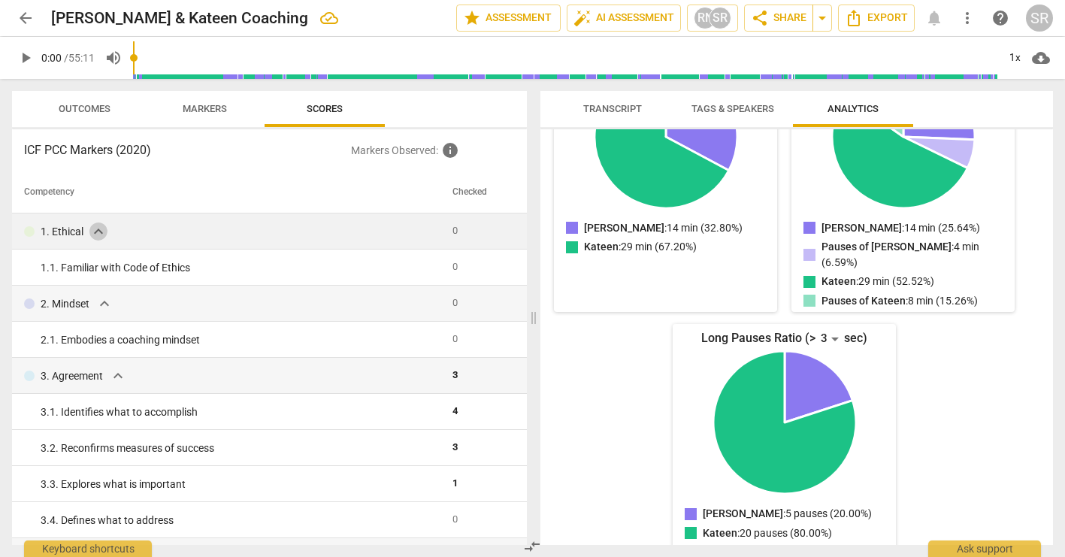
click at [100, 237] on span "expand_more" at bounding box center [98, 232] width 18 height 18
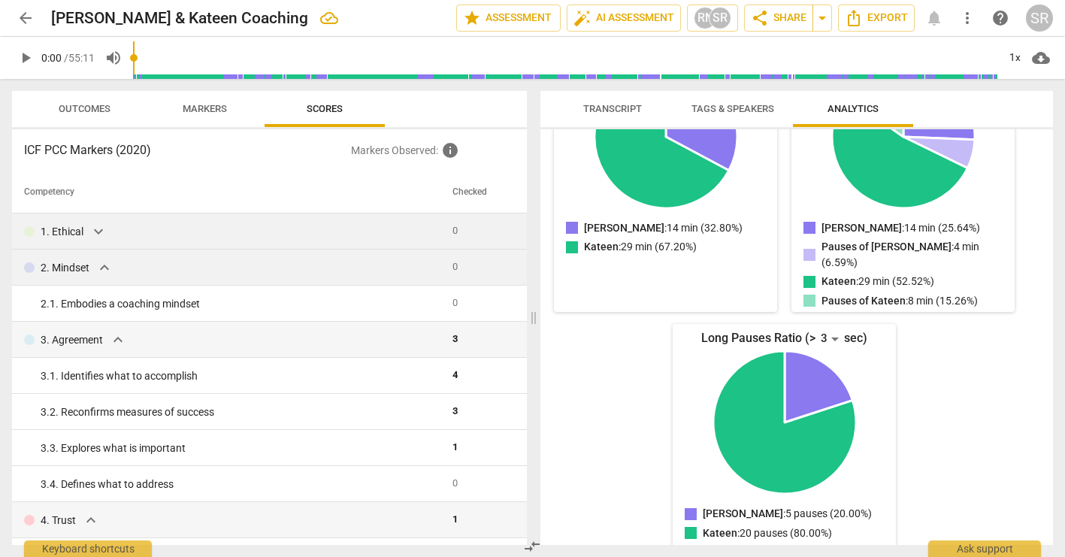
click at [102, 264] on span "expand_more" at bounding box center [104, 268] width 18 height 18
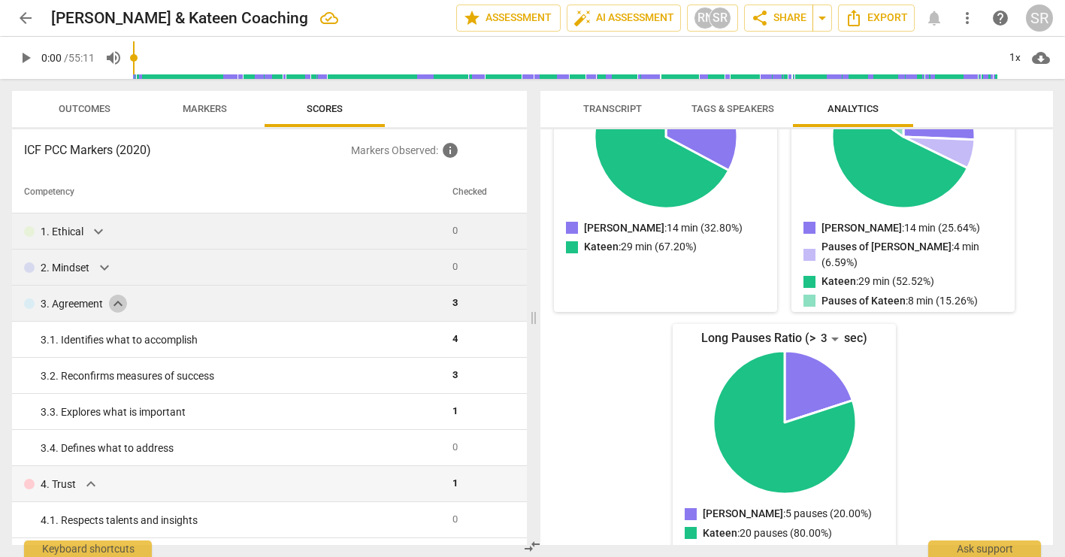
click at [114, 301] on span "expand_more" at bounding box center [118, 304] width 18 height 18
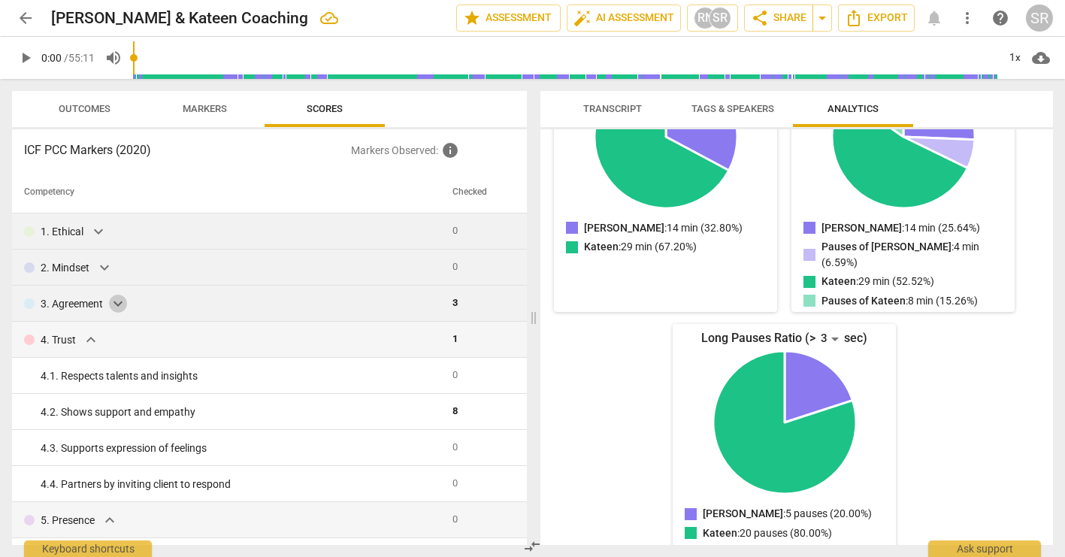
click at [117, 303] on span "expand_more" at bounding box center [118, 304] width 18 height 18
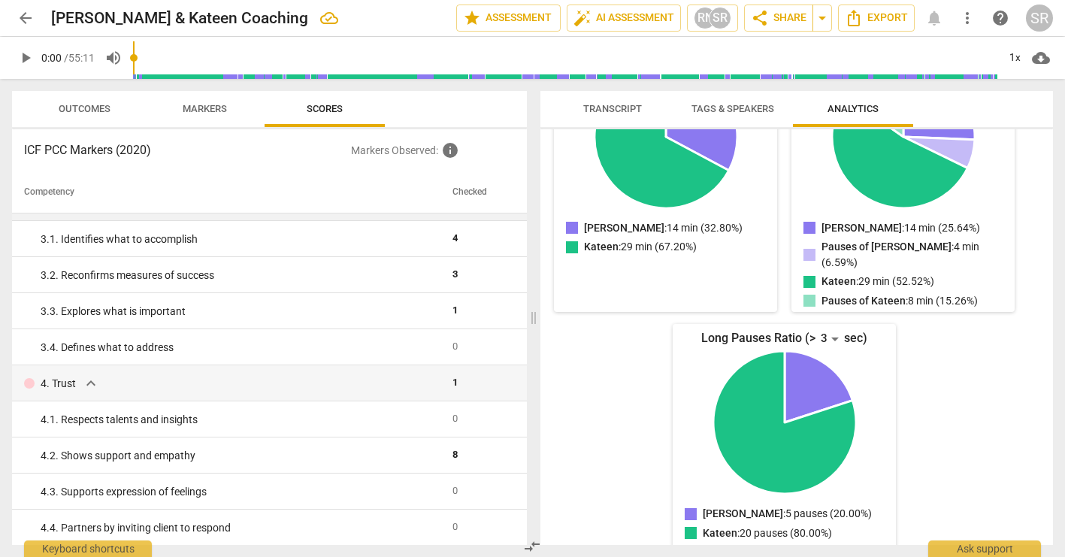
scroll to position [0, 0]
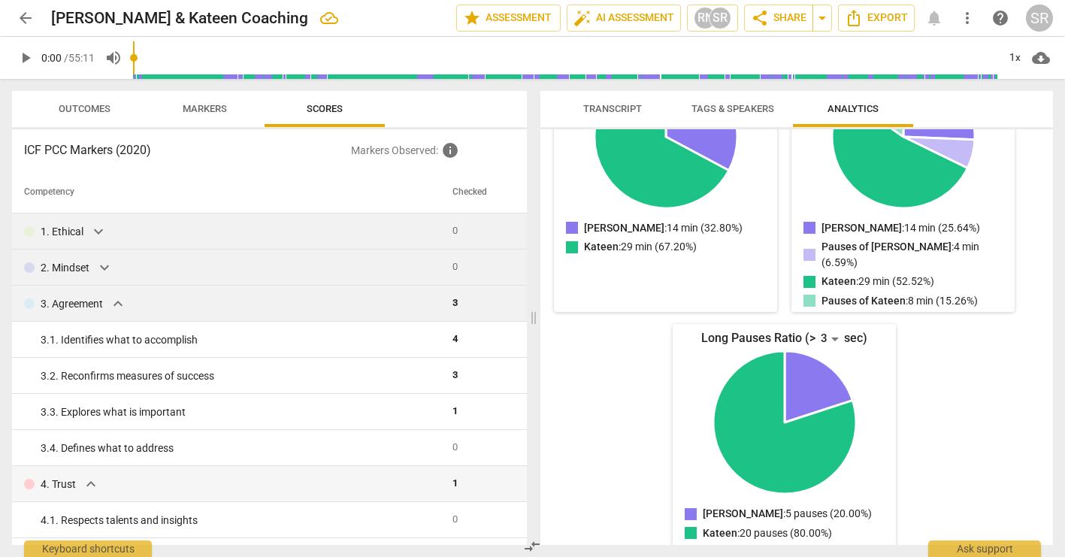
click at [203, 114] on span "Markers" at bounding box center [205, 108] width 44 height 11
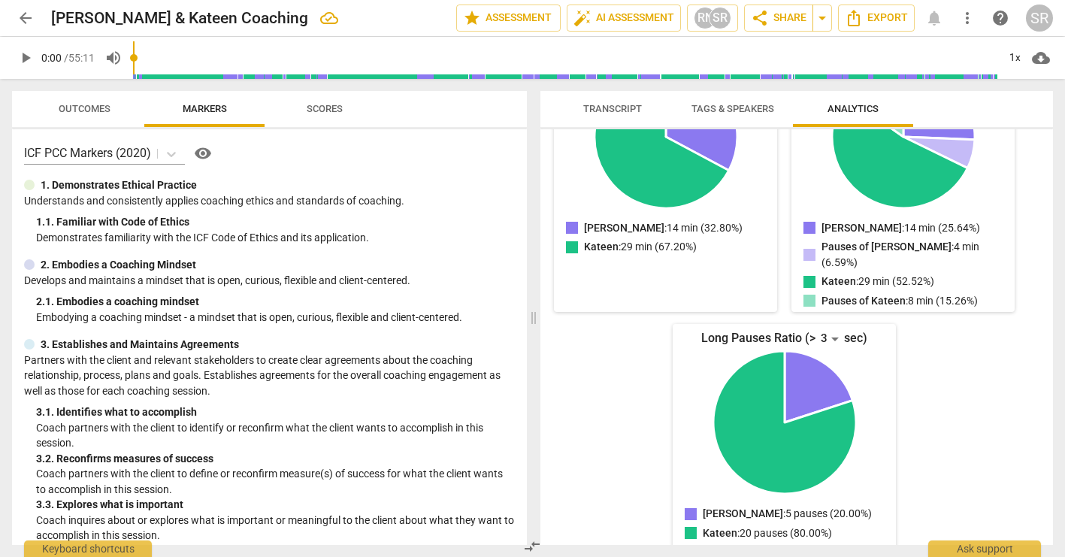
click at [78, 108] on span "Outcomes" at bounding box center [85, 108] width 52 height 11
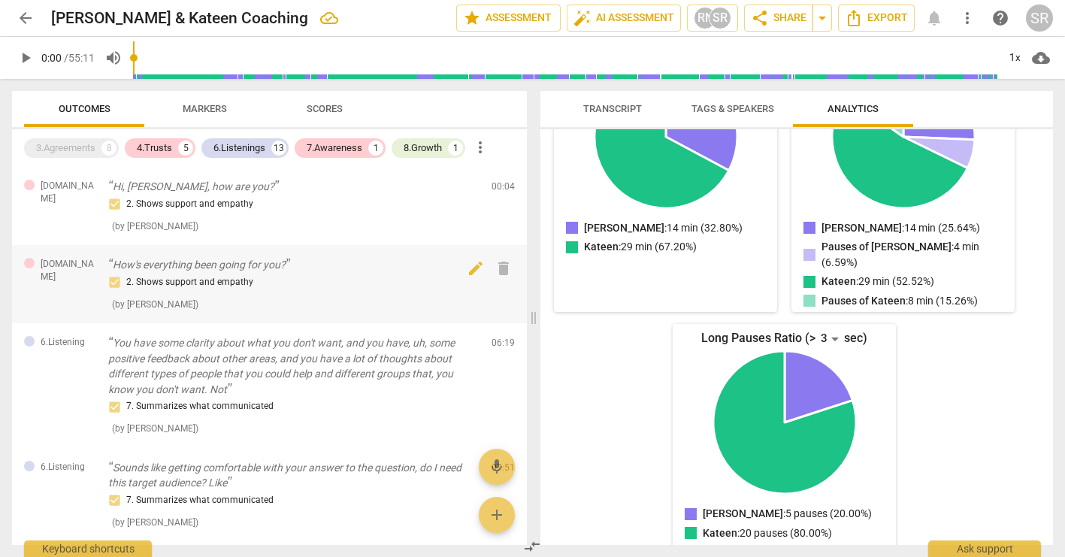
scroll to position [11, 0]
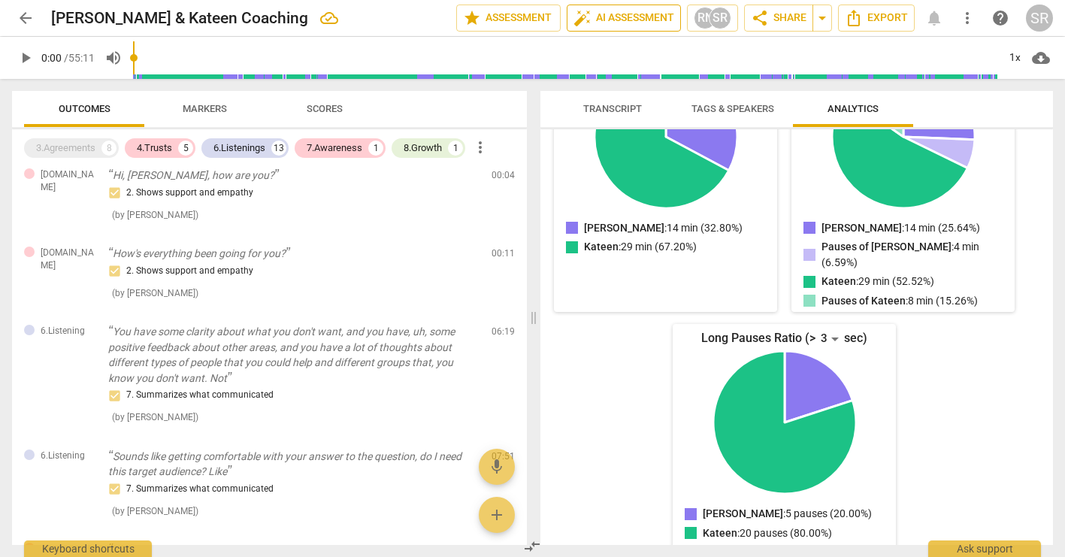
click at [596, 16] on span "auto_fix_high AI Assessment" at bounding box center [624, 18] width 101 height 18
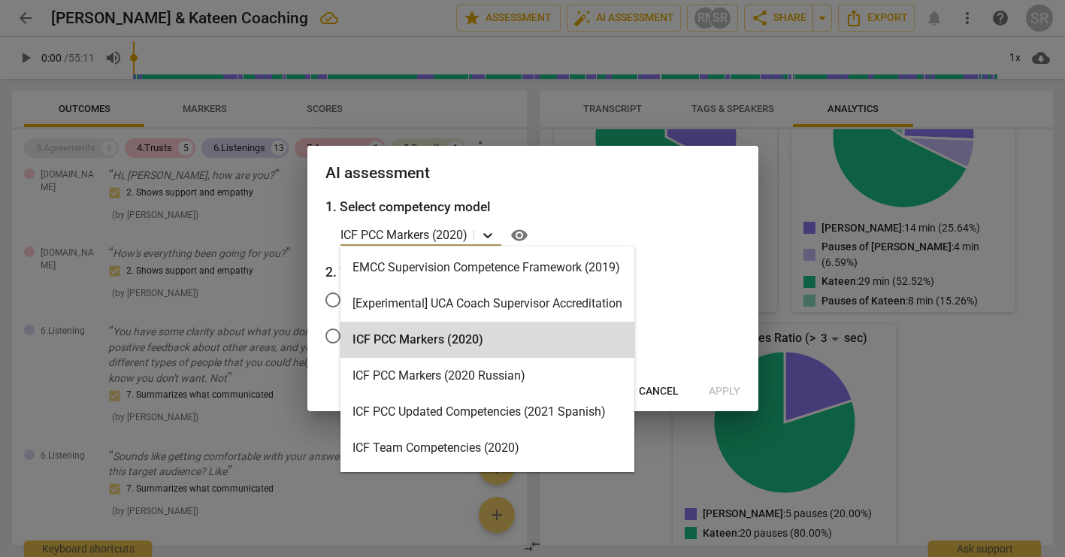
click at [495, 232] on icon at bounding box center [487, 235] width 15 height 15
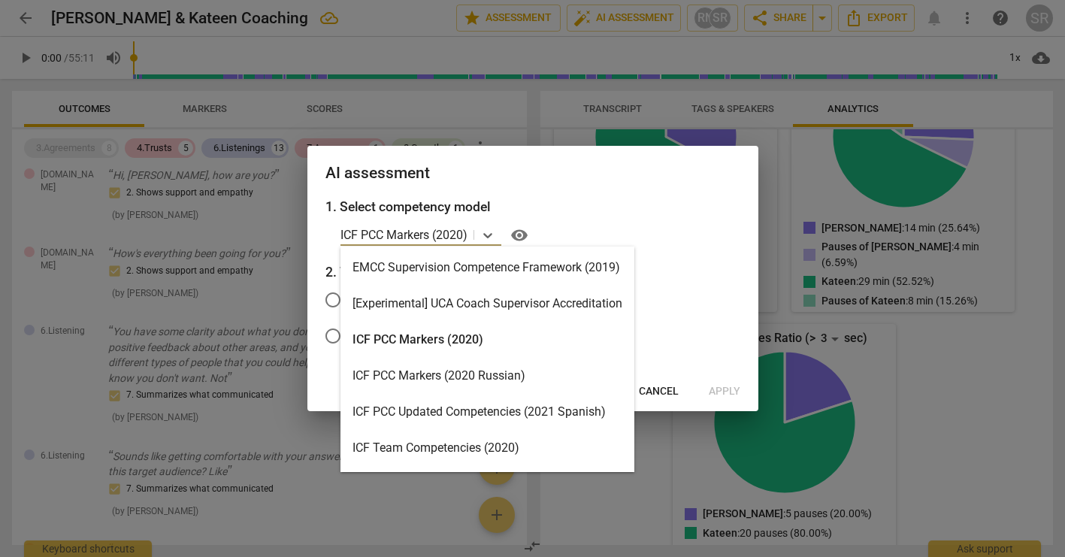
click at [411, 339] on div "ICF PCC Markers (2020)" at bounding box center [488, 340] width 294 height 36
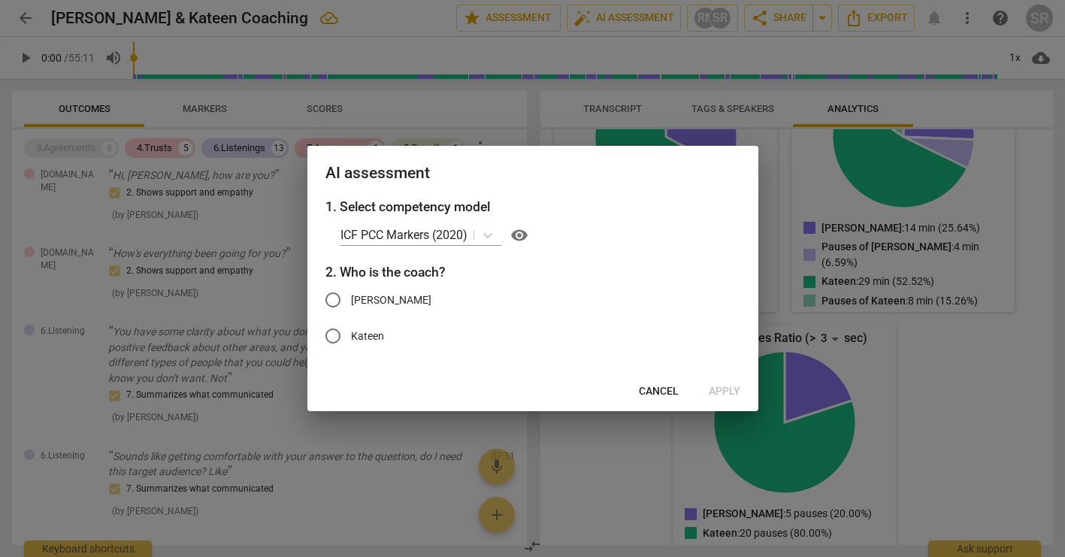
click at [381, 301] on span "[PERSON_NAME]" at bounding box center [391, 300] width 80 height 16
click at [351, 301] on input "[PERSON_NAME]" at bounding box center [333, 300] width 36 height 36
radio input "true"
click at [728, 389] on span "Apply" at bounding box center [725, 391] width 32 height 15
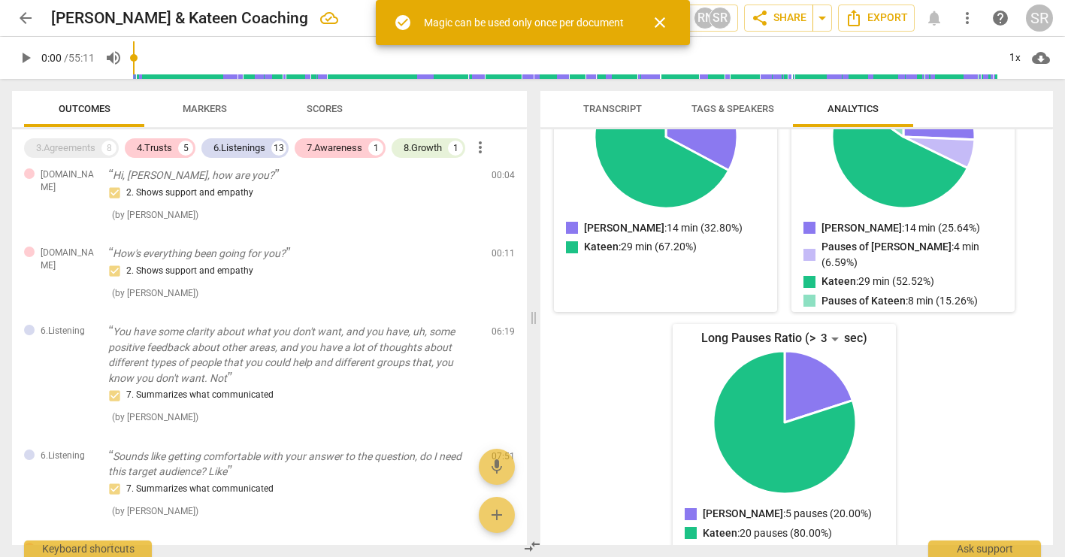
click at [321, 102] on span "Scores" at bounding box center [325, 109] width 72 height 20
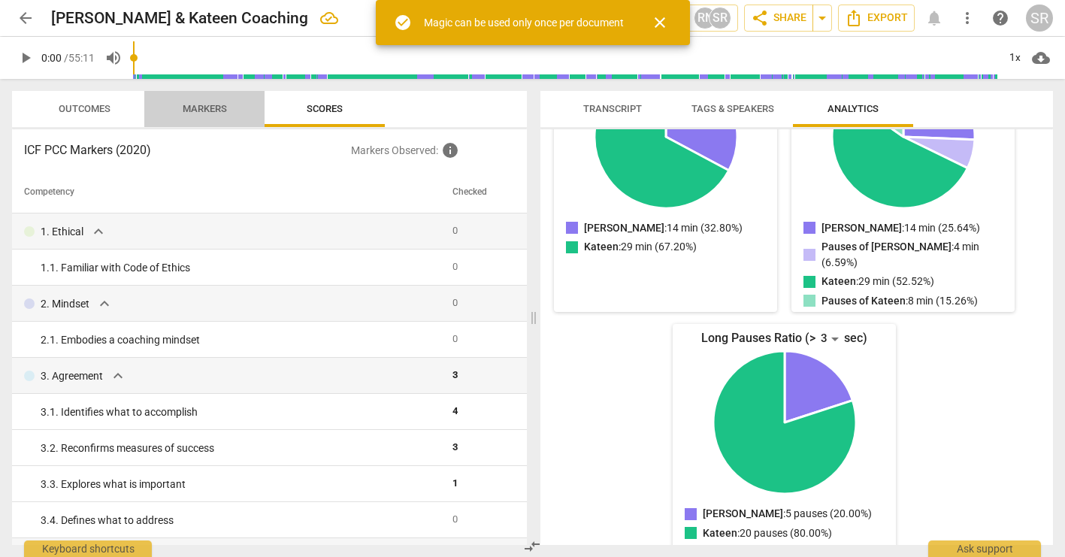
click at [205, 103] on span "Markers" at bounding box center [205, 108] width 44 height 11
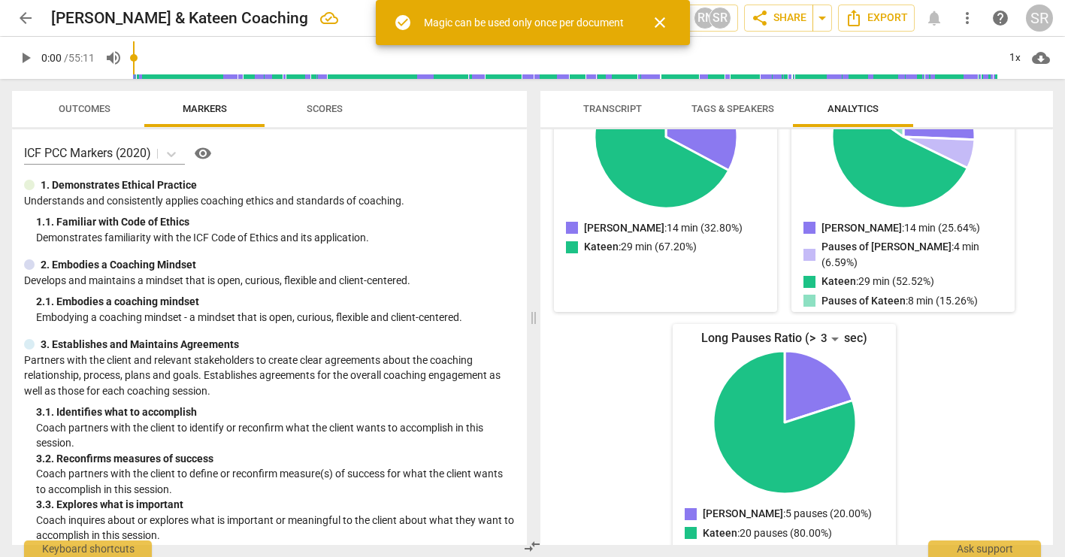
click at [94, 107] on span "Outcomes" at bounding box center [85, 108] width 52 height 11
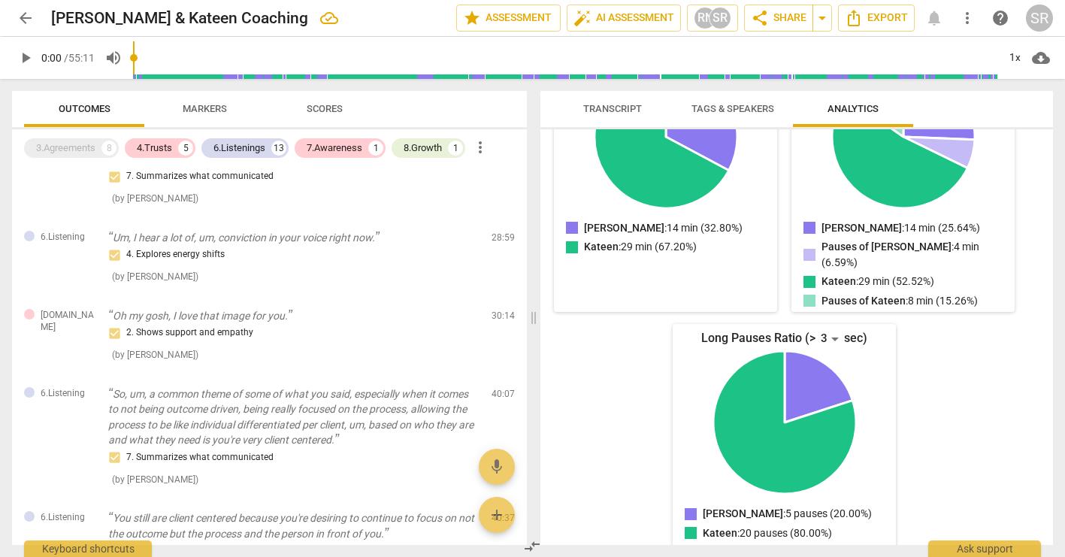
scroll to position [1574, 0]
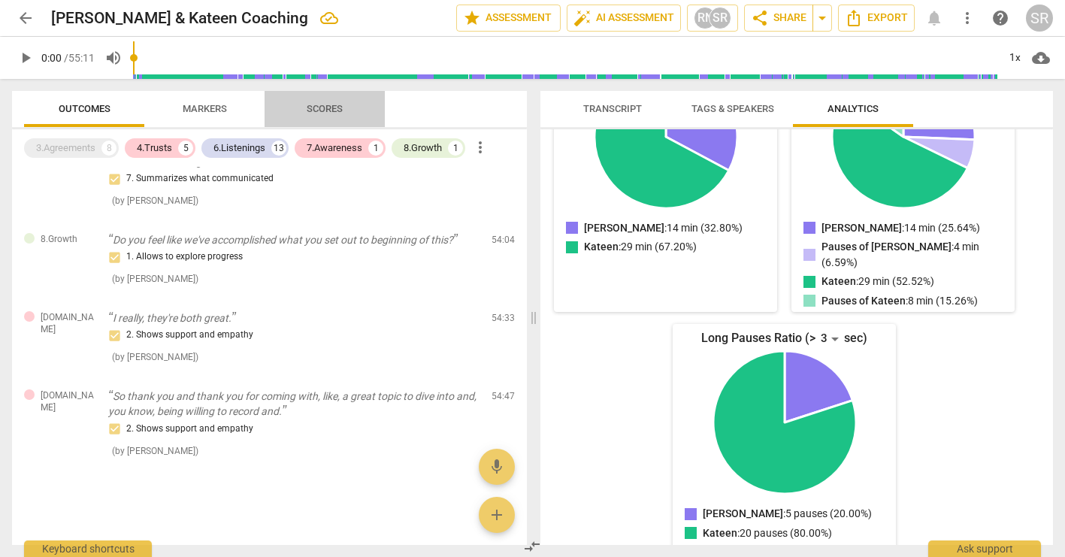
click at [325, 106] on span "Scores" at bounding box center [325, 108] width 36 height 11
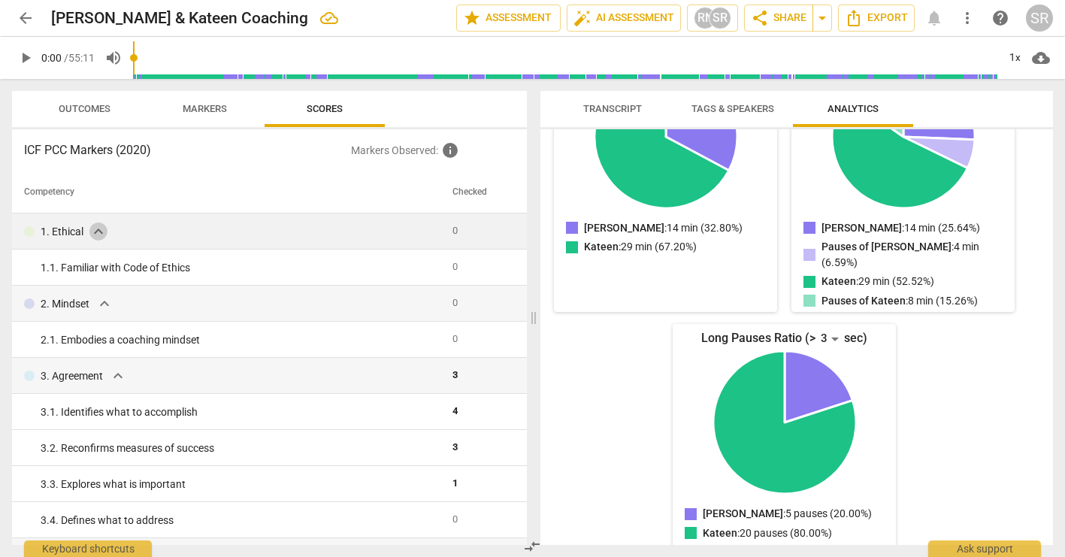
click at [98, 231] on span "expand_more" at bounding box center [98, 232] width 18 height 18
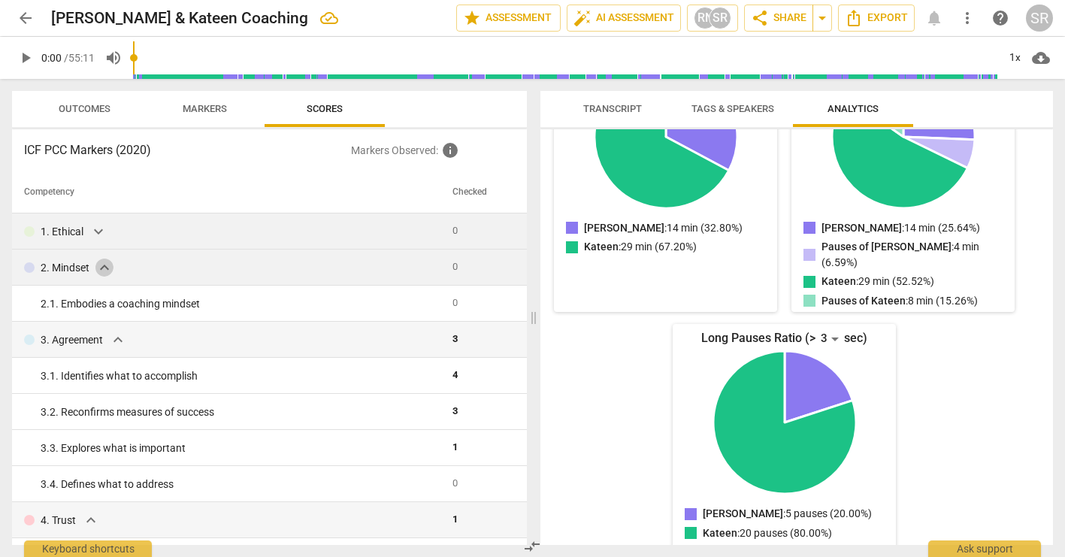
click at [105, 262] on span "expand_more" at bounding box center [104, 268] width 18 height 18
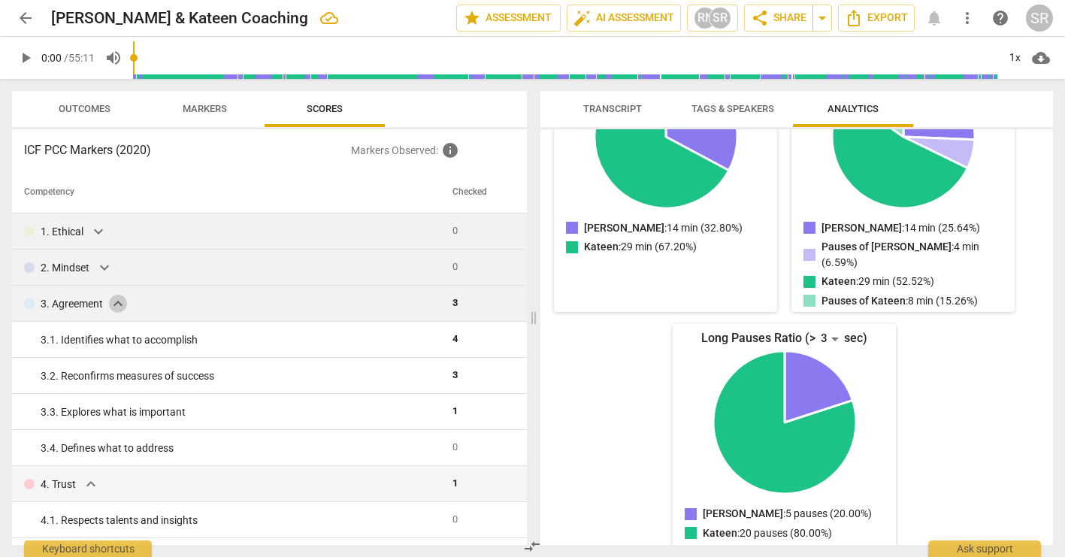
click at [117, 307] on span "expand_more" at bounding box center [118, 304] width 18 height 18
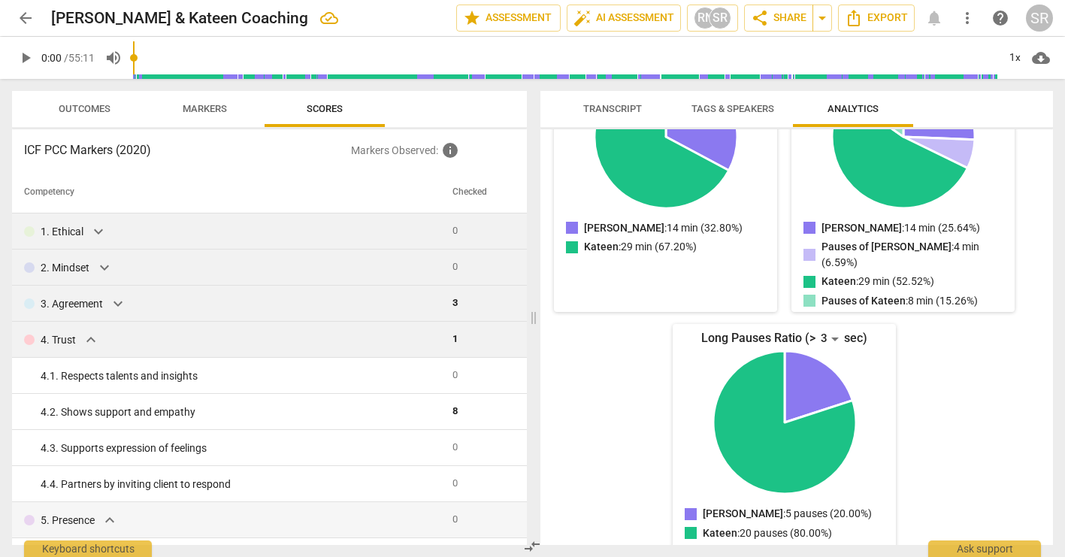
click at [93, 343] on span "expand_more" at bounding box center [91, 340] width 18 height 18
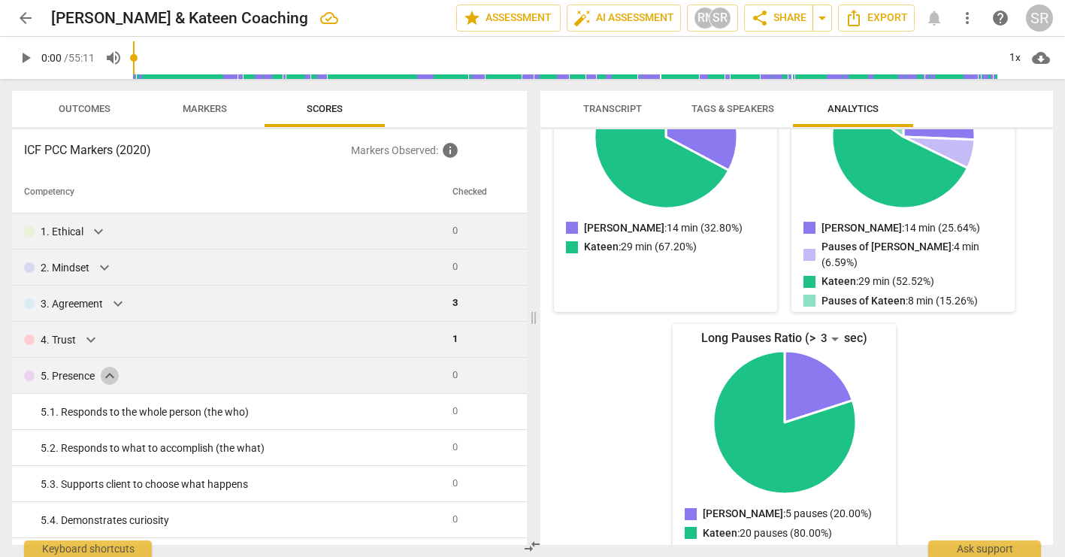
click at [111, 377] on span "expand_more" at bounding box center [110, 376] width 18 height 18
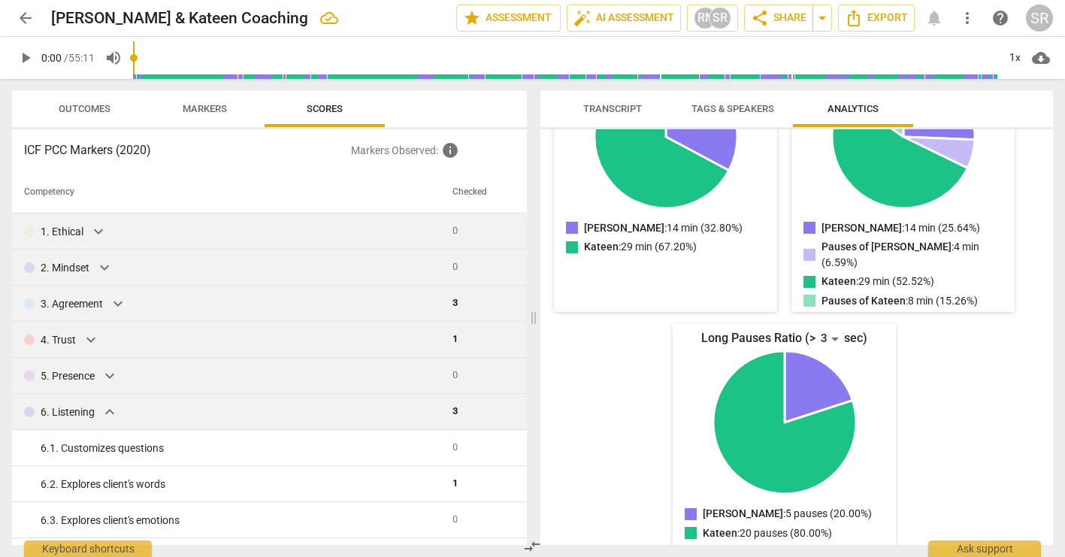
click at [106, 415] on span "expand_more" at bounding box center [110, 412] width 18 height 18
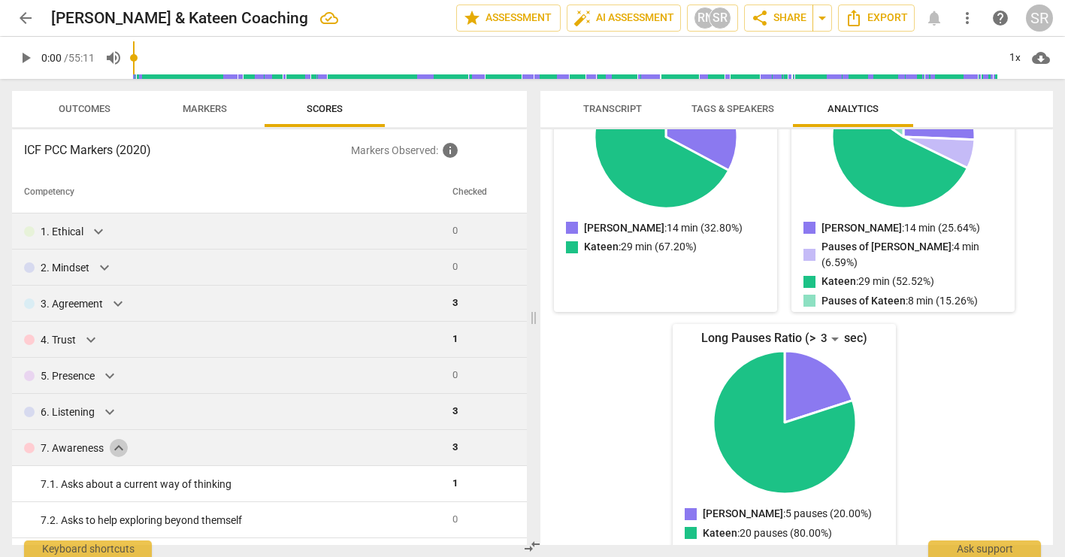
click at [117, 447] on span "expand_more" at bounding box center [119, 448] width 18 height 18
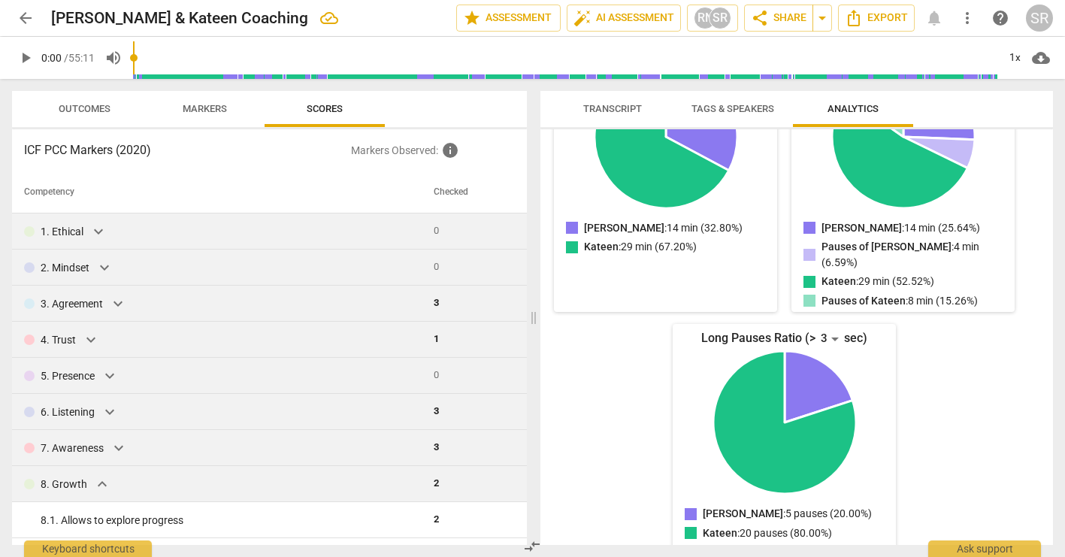
click at [98, 482] on span "expand_more" at bounding box center [102, 484] width 18 height 18
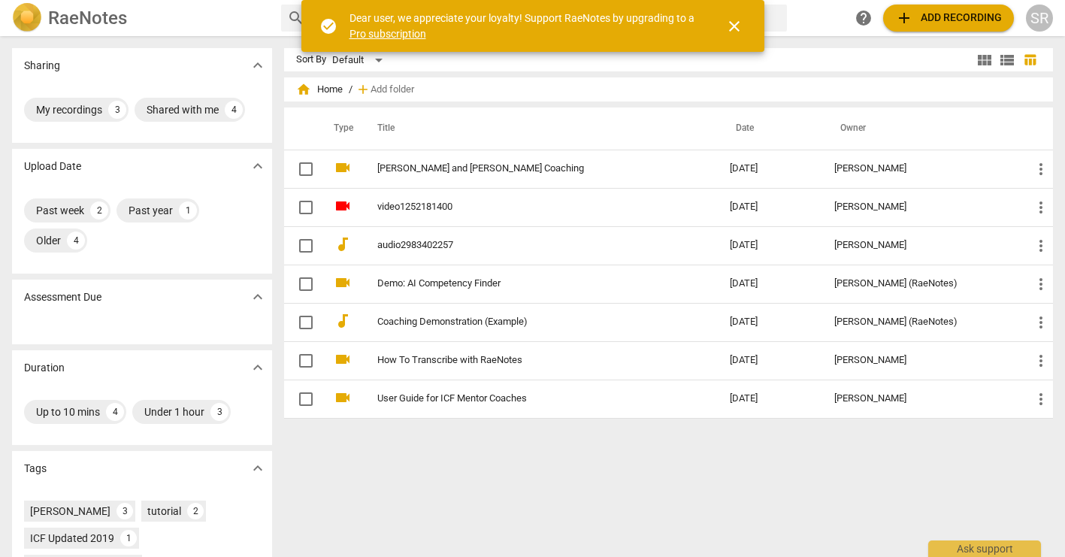
click at [735, 26] on span "close" at bounding box center [735, 26] width 18 height 18
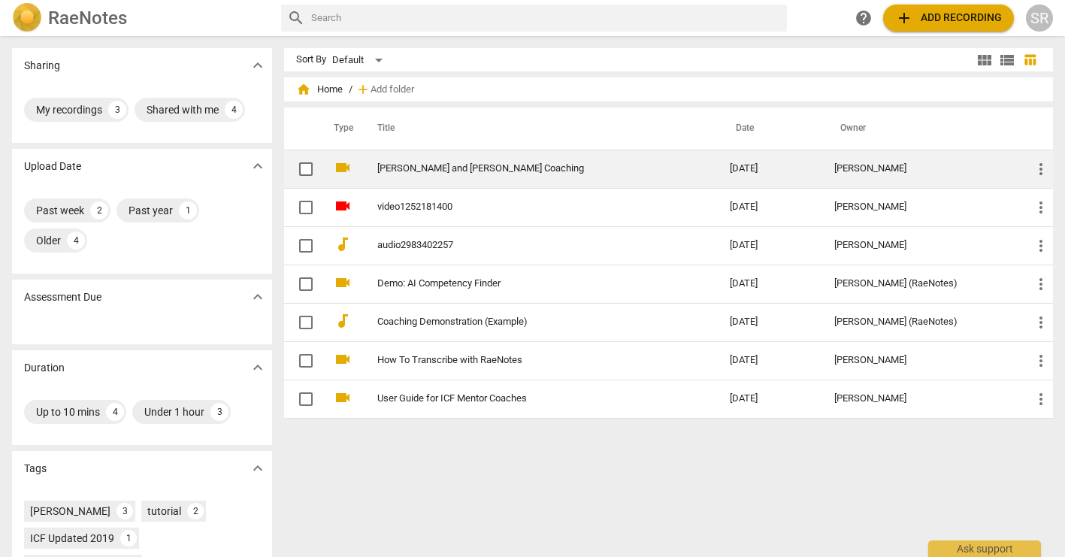
click at [422, 170] on link "[PERSON_NAME] and [PERSON_NAME] Coaching" at bounding box center [526, 168] width 298 height 11
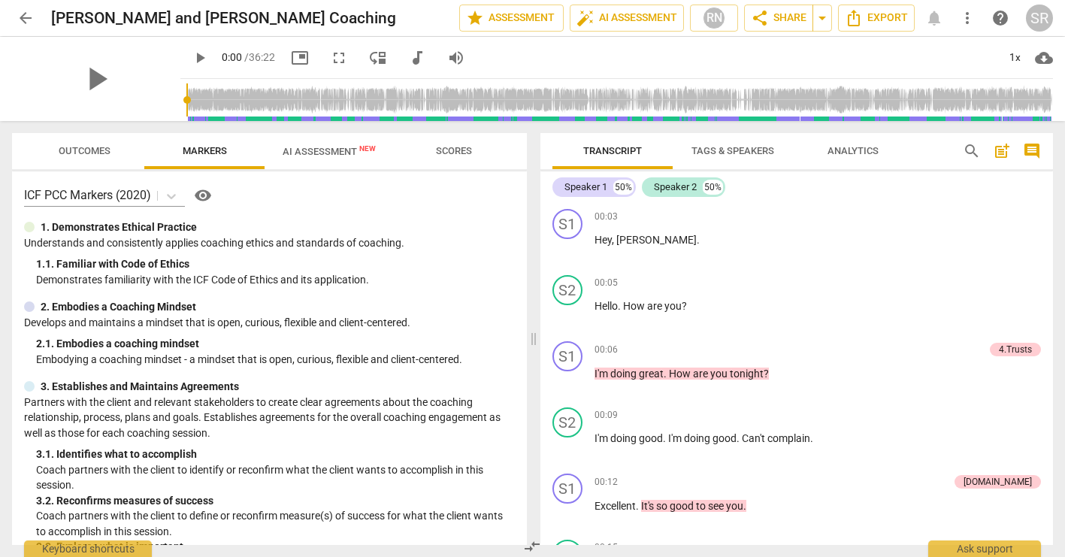
click at [83, 150] on span "Outcomes" at bounding box center [85, 150] width 52 height 11
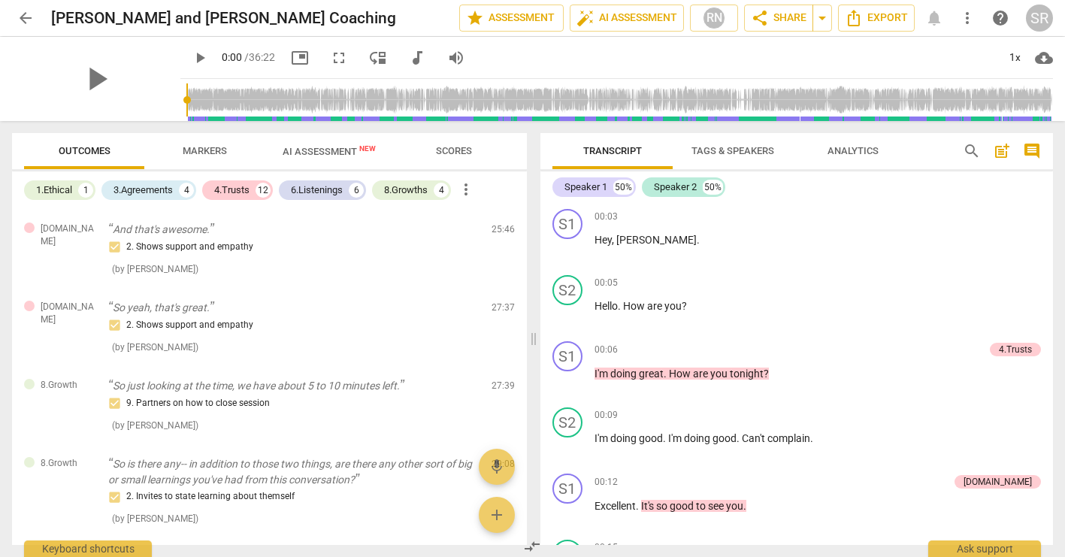
scroll to position [2189, 0]
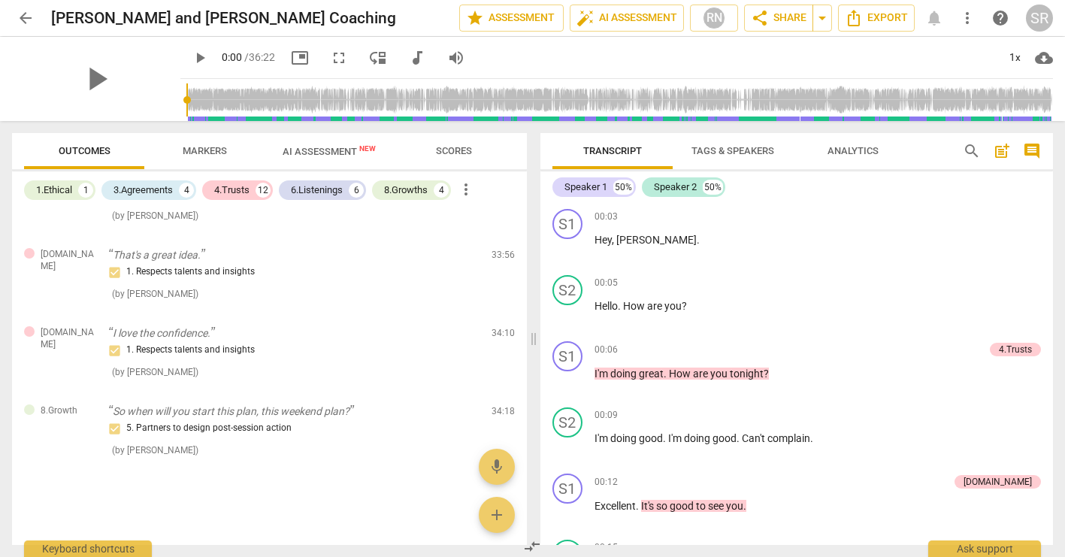
click at [459, 147] on span "Scores" at bounding box center [454, 150] width 36 height 11
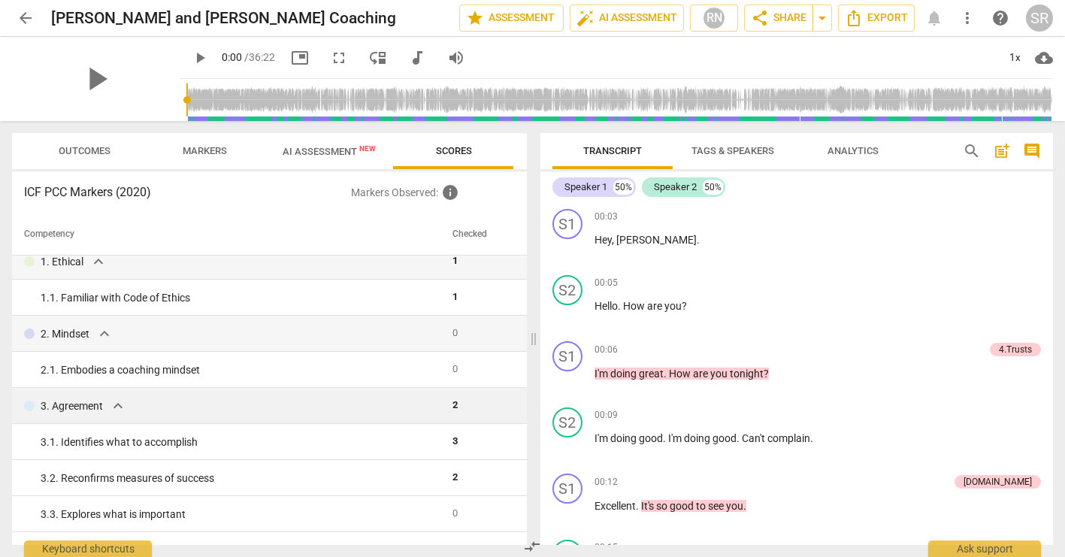
scroll to position [0, 0]
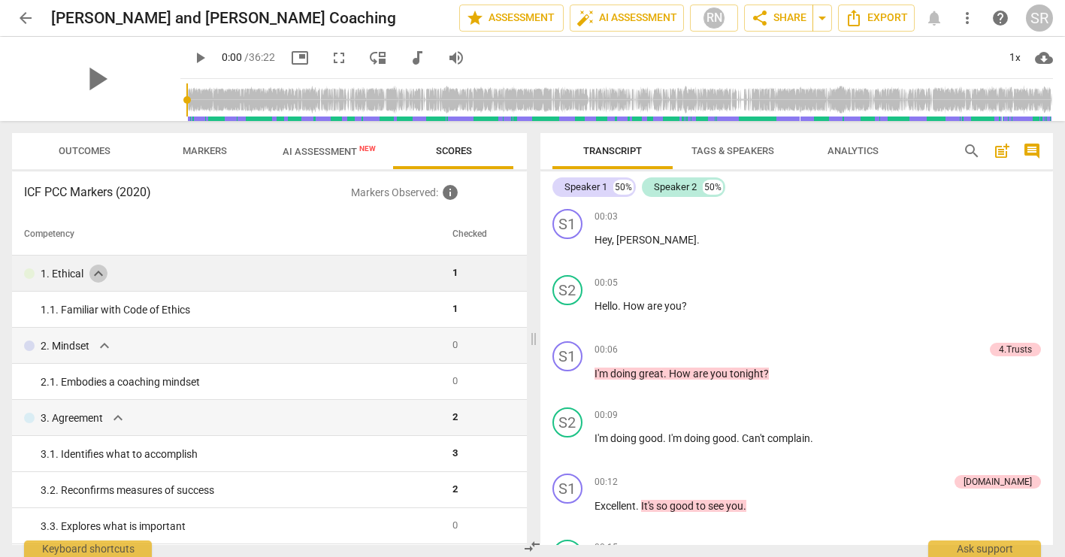
click at [92, 274] on span "expand_more" at bounding box center [98, 274] width 18 height 18
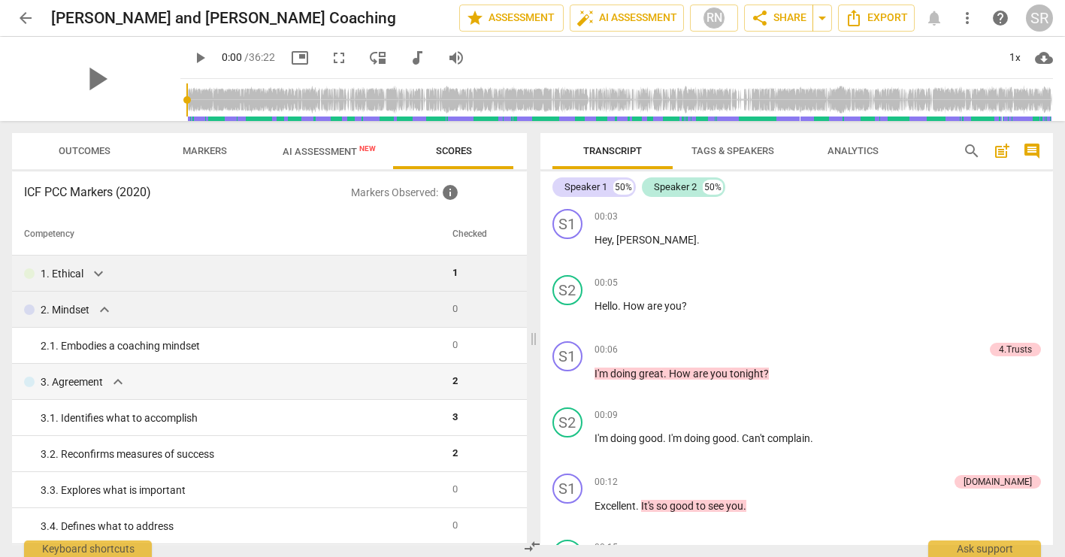
click at [101, 298] on td "2. Mindset expand_more" at bounding box center [229, 310] width 435 height 36
click at [102, 314] on span "expand_more" at bounding box center [104, 310] width 18 height 18
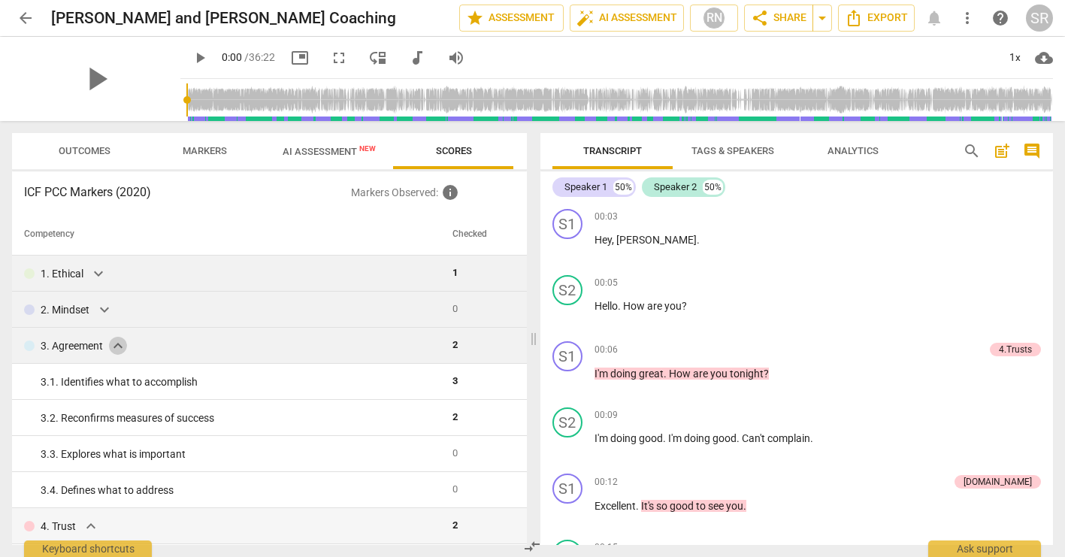
click at [119, 346] on span "expand_more" at bounding box center [118, 346] width 18 height 18
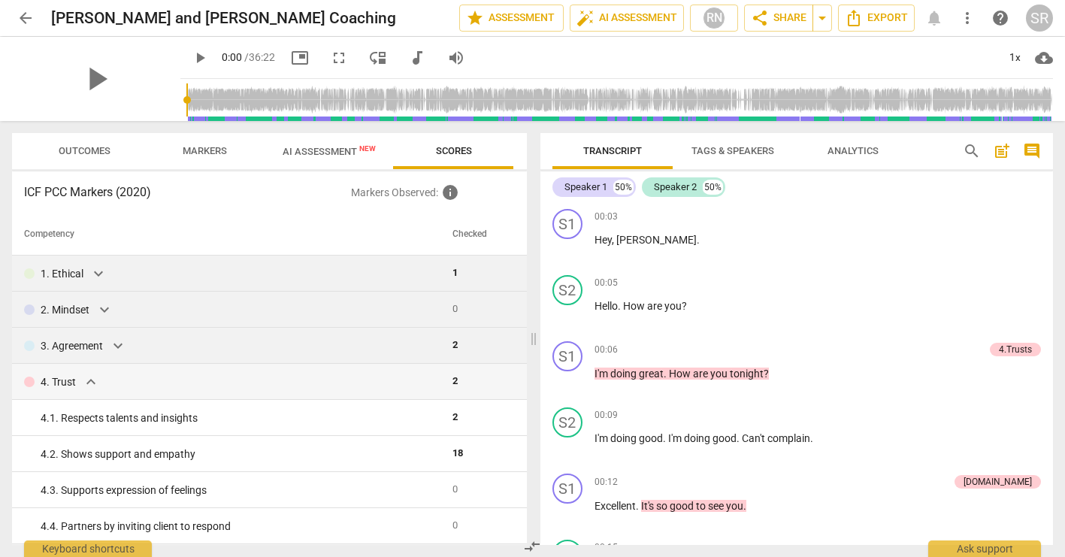
click at [103, 319] on td "2. Mindset expand_more" at bounding box center [229, 310] width 435 height 36
click at [102, 314] on span "expand_more" at bounding box center [104, 310] width 18 height 18
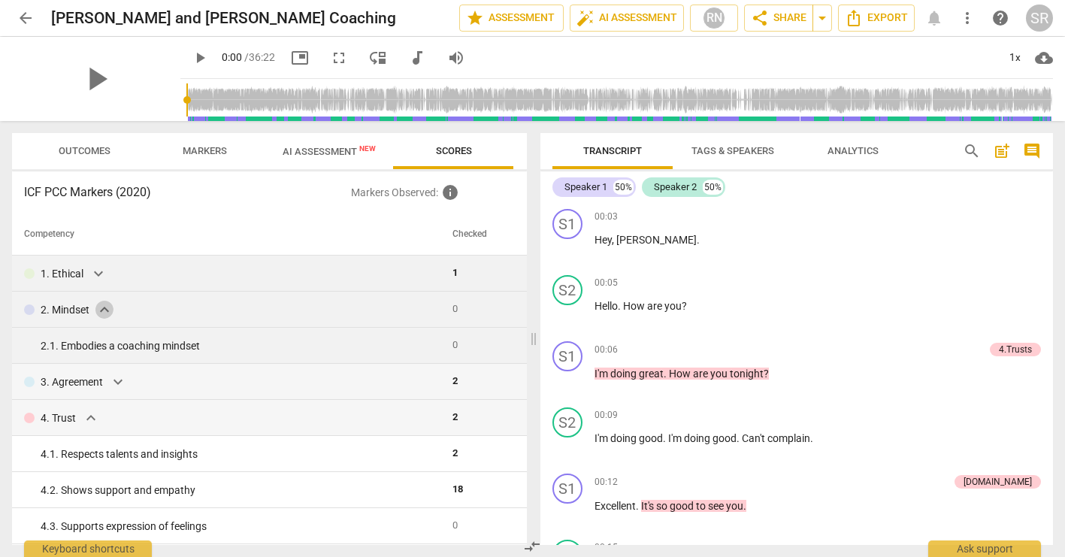
click at [102, 314] on span "expand_more" at bounding box center [104, 310] width 18 height 18
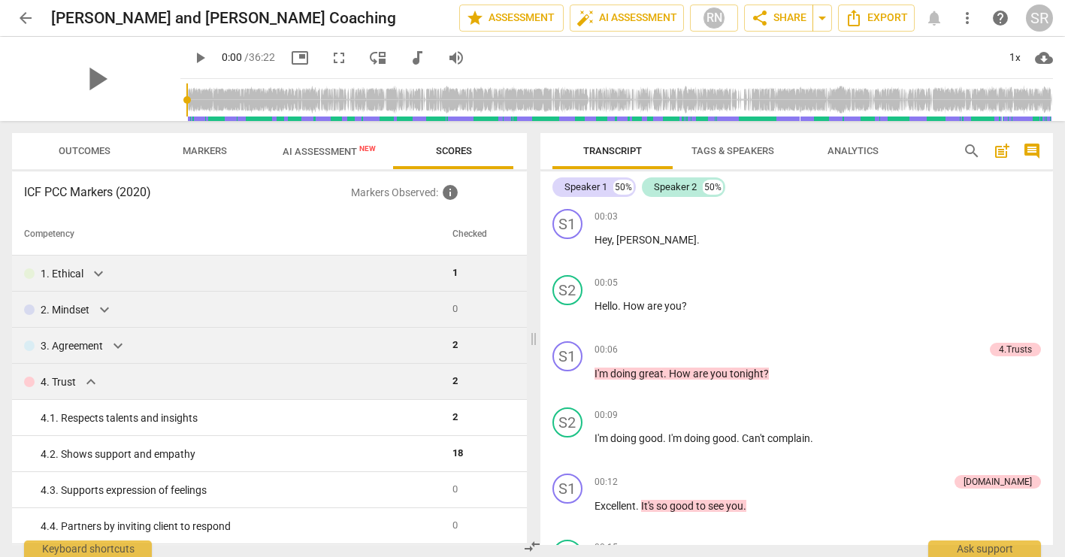
click at [89, 383] on span "expand_more" at bounding box center [91, 382] width 18 height 18
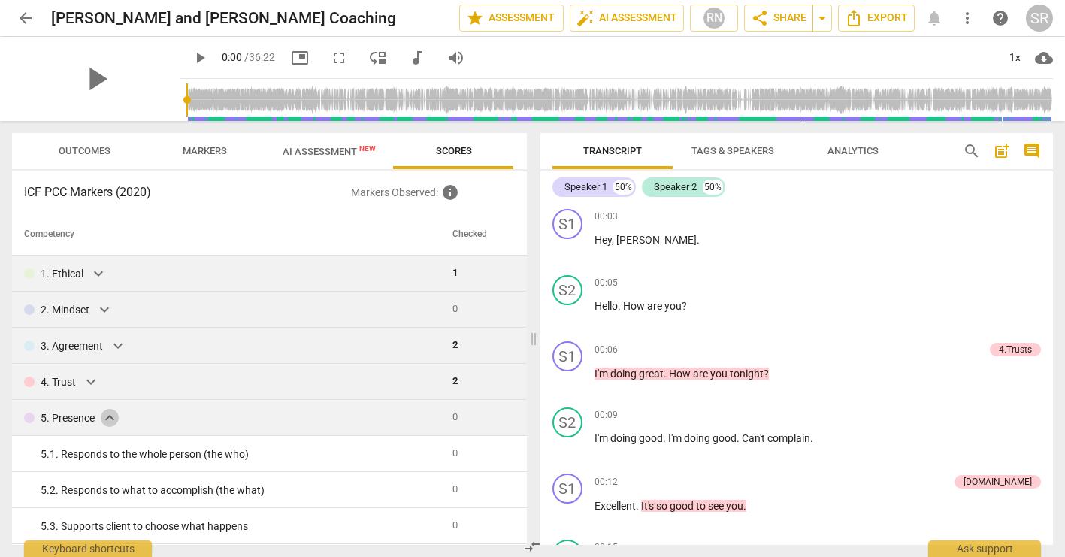
click at [110, 420] on span "expand_more" at bounding box center [110, 418] width 18 height 18
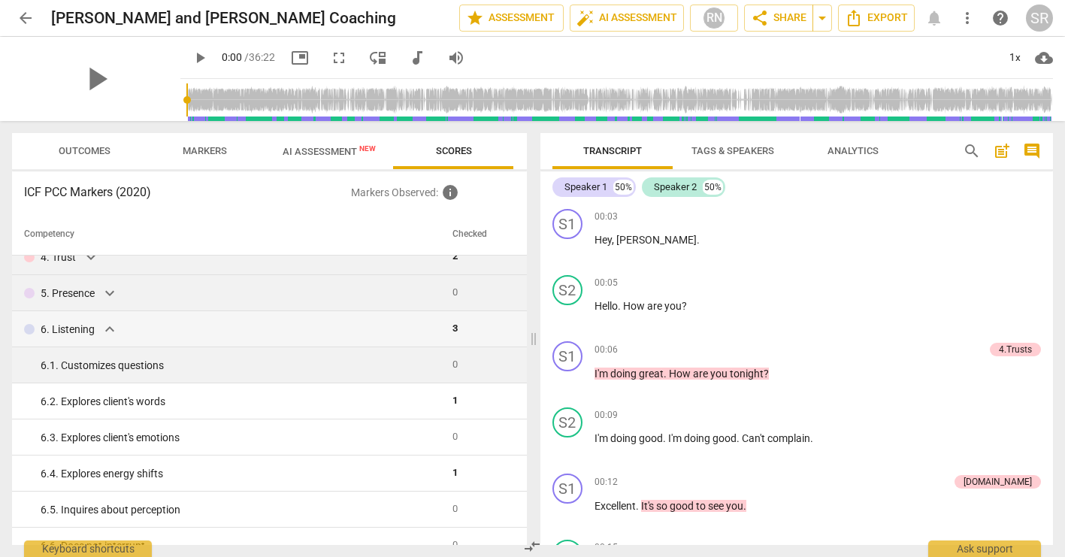
scroll to position [122, 0]
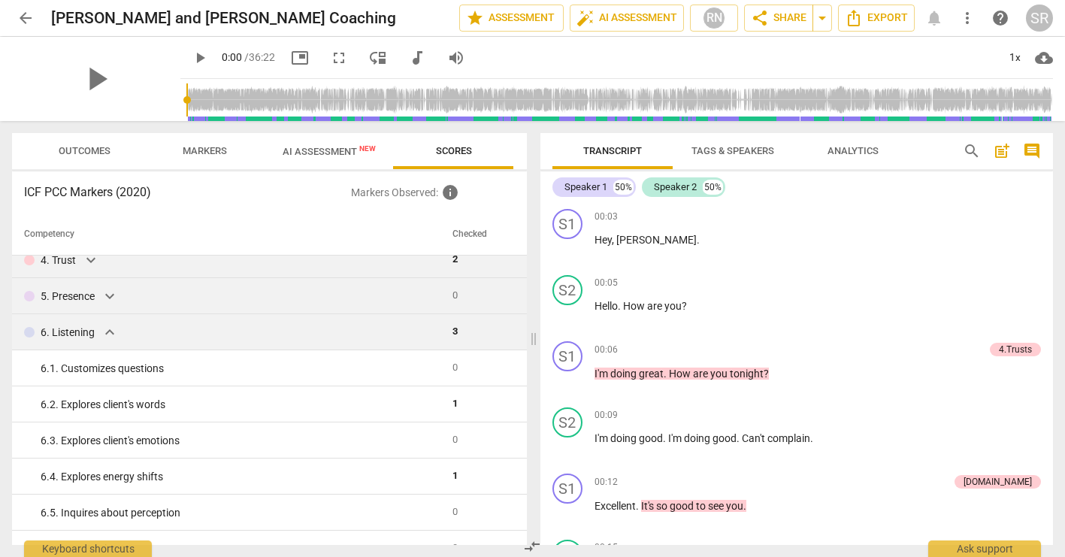
click at [105, 334] on span "expand_more" at bounding box center [110, 332] width 18 height 18
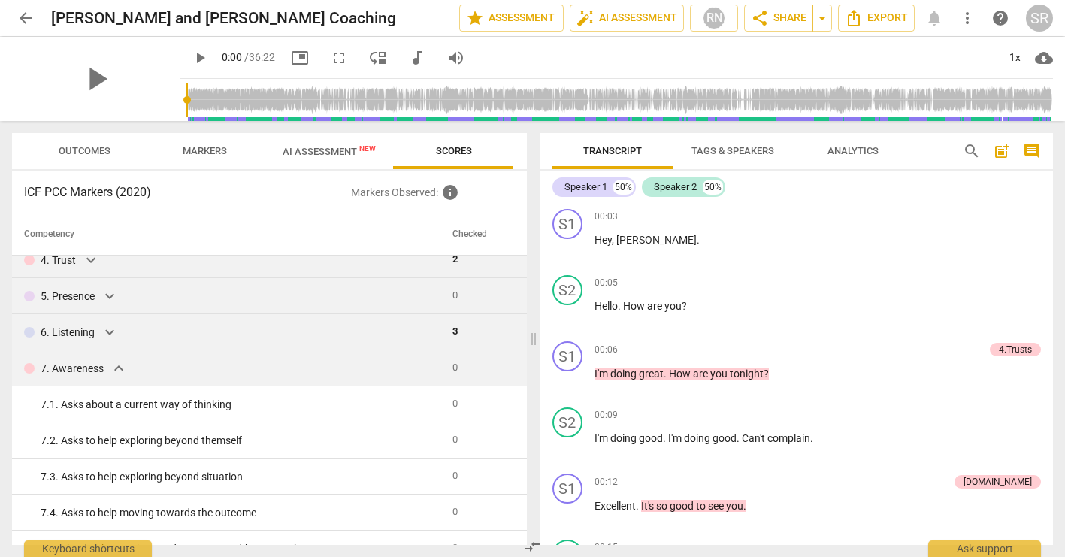
click at [116, 371] on span "expand_more" at bounding box center [119, 368] width 18 height 18
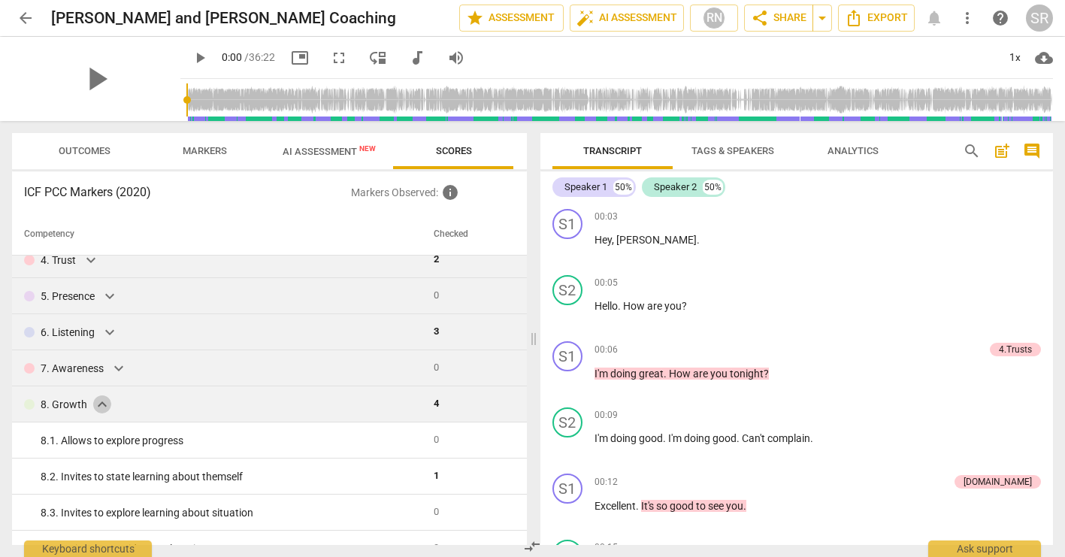
click at [94, 404] on span "expand_more" at bounding box center [102, 404] width 18 height 18
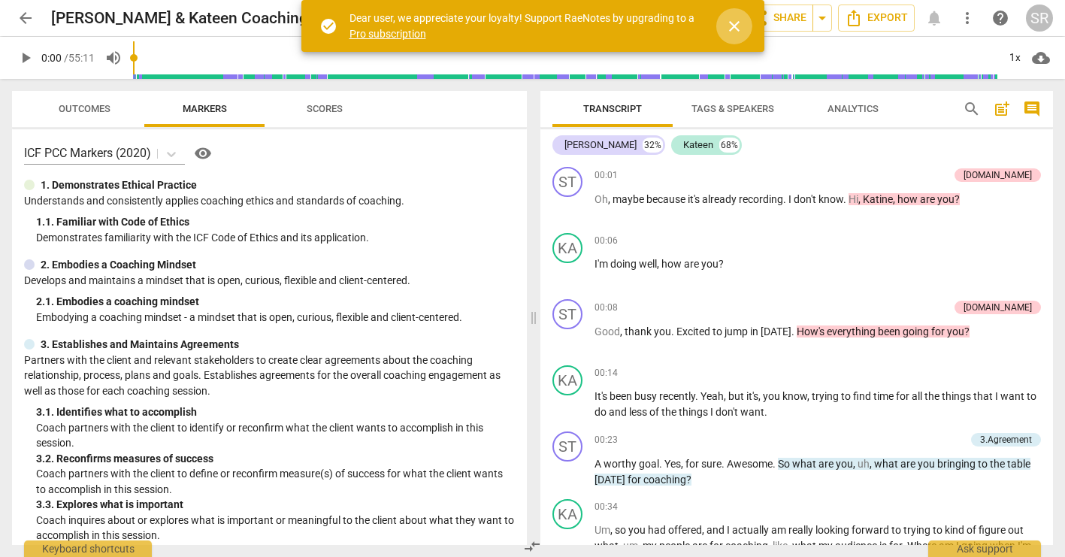
click at [736, 26] on span "close" at bounding box center [735, 26] width 18 height 18
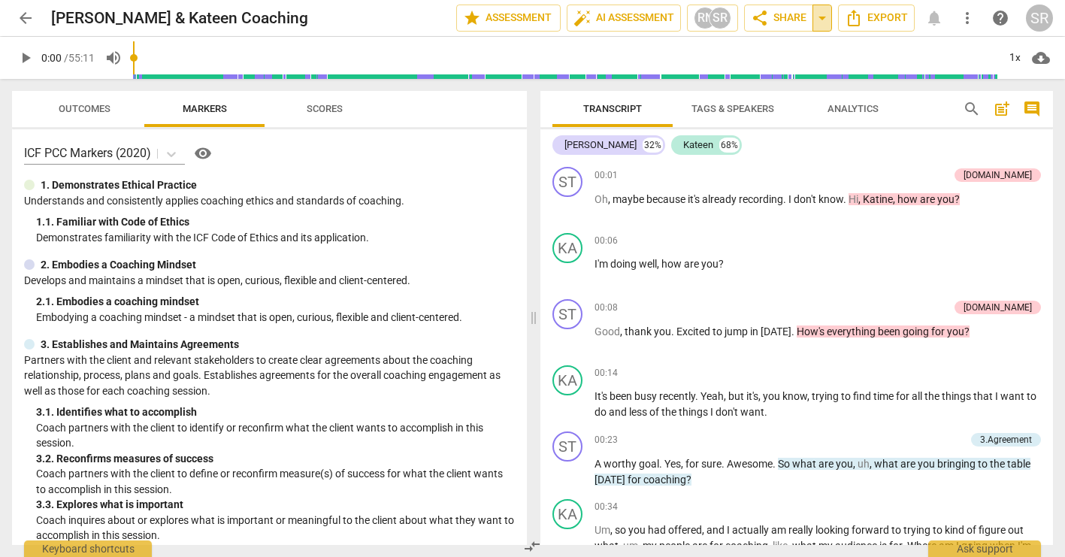
click at [817, 25] on span "arrow_drop_down" at bounding box center [822, 18] width 18 height 18
click at [603, 14] on span "auto_fix_high AI Assessment" at bounding box center [624, 18] width 101 height 18
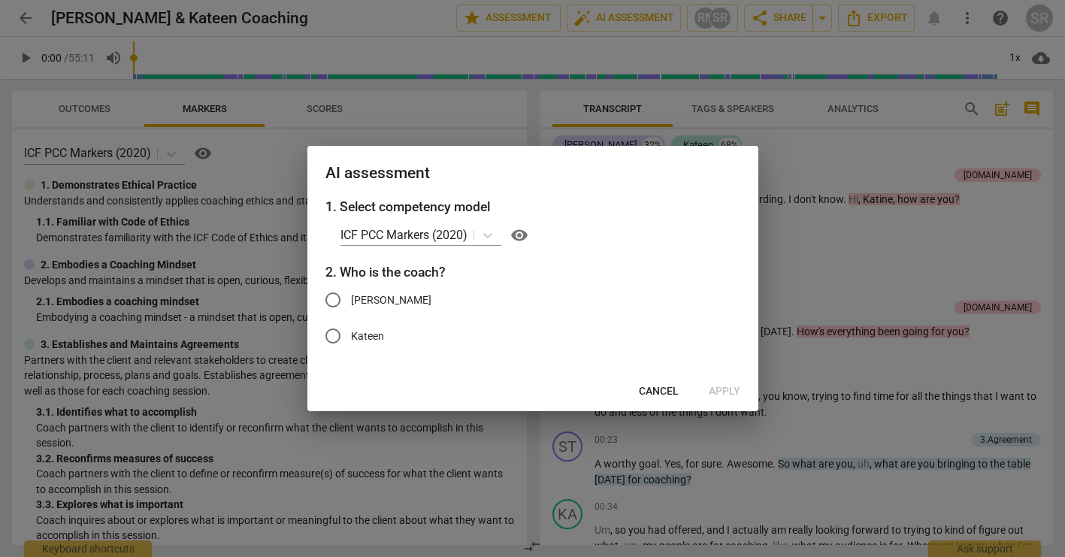
click at [396, 304] on span "[PERSON_NAME]" at bounding box center [391, 300] width 80 height 16
click at [351, 304] on input "[PERSON_NAME]" at bounding box center [333, 300] width 36 height 36
radio input "true"
click at [717, 398] on span "Apply" at bounding box center [725, 391] width 32 height 15
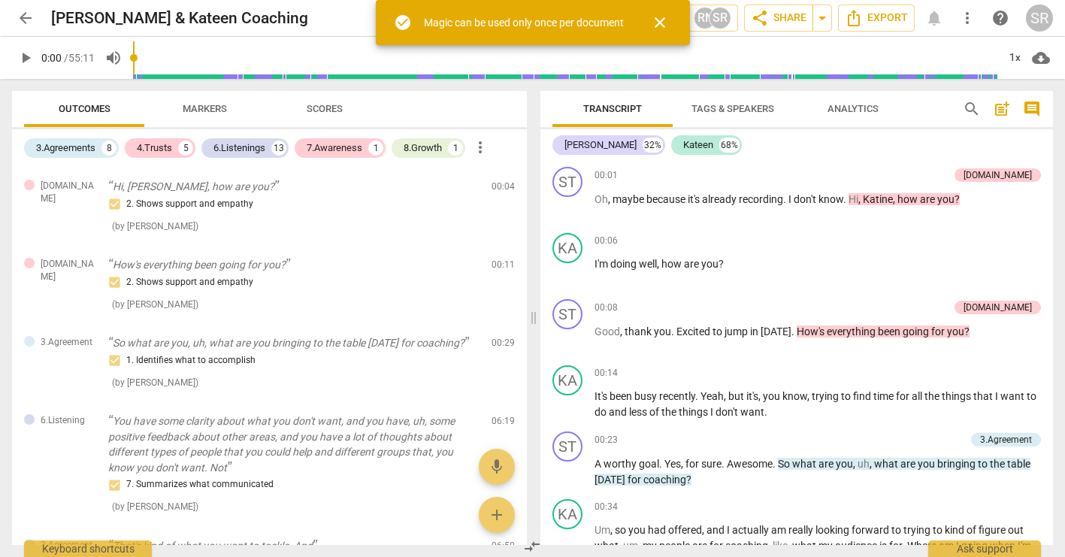
click at [657, 23] on span "close" at bounding box center [660, 23] width 18 height 18
